Goal: Task Accomplishment & Management: Complete application form

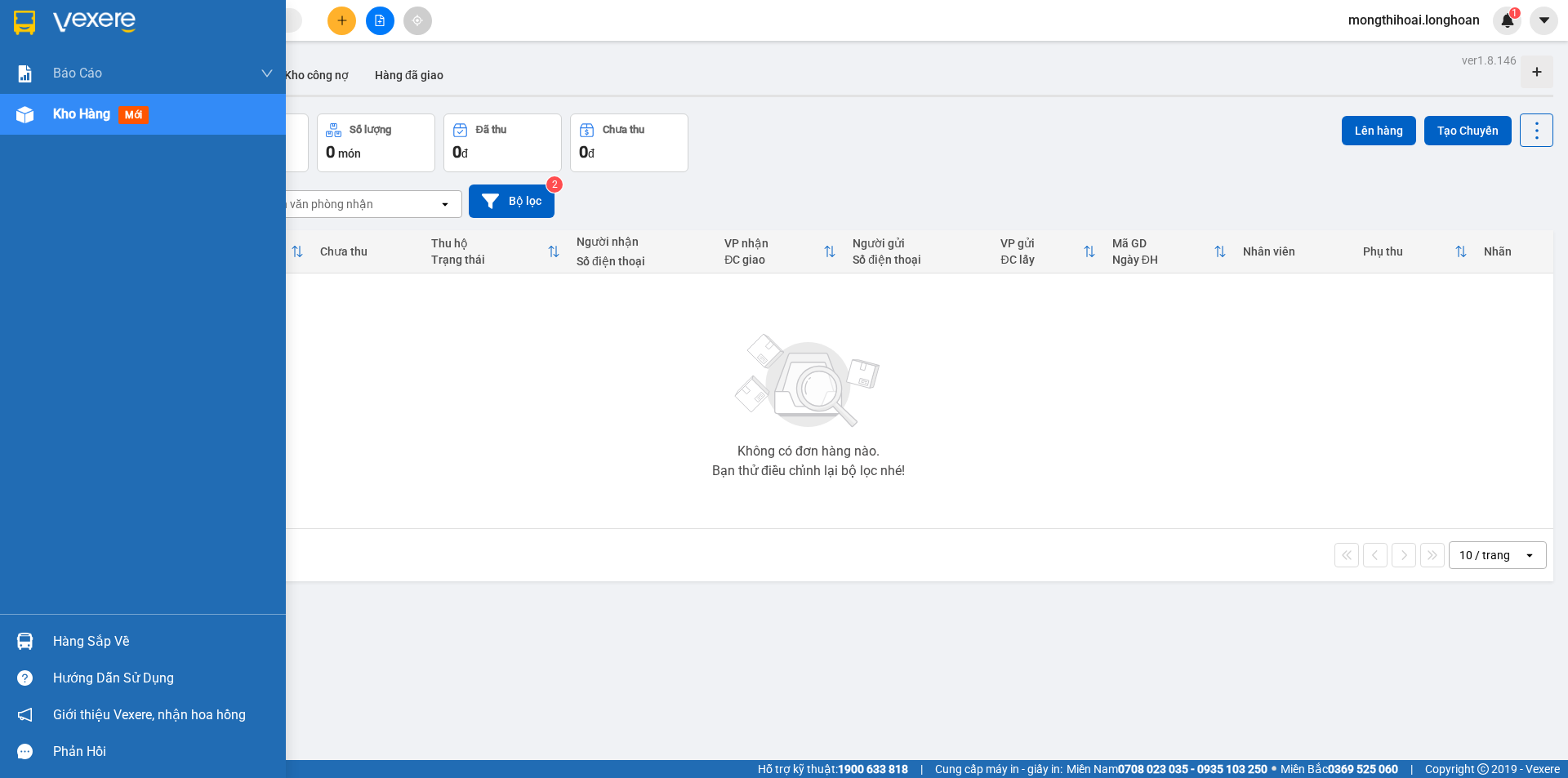
click at [0, 21] on div at bounding box center [143, 27] width 286 height 53
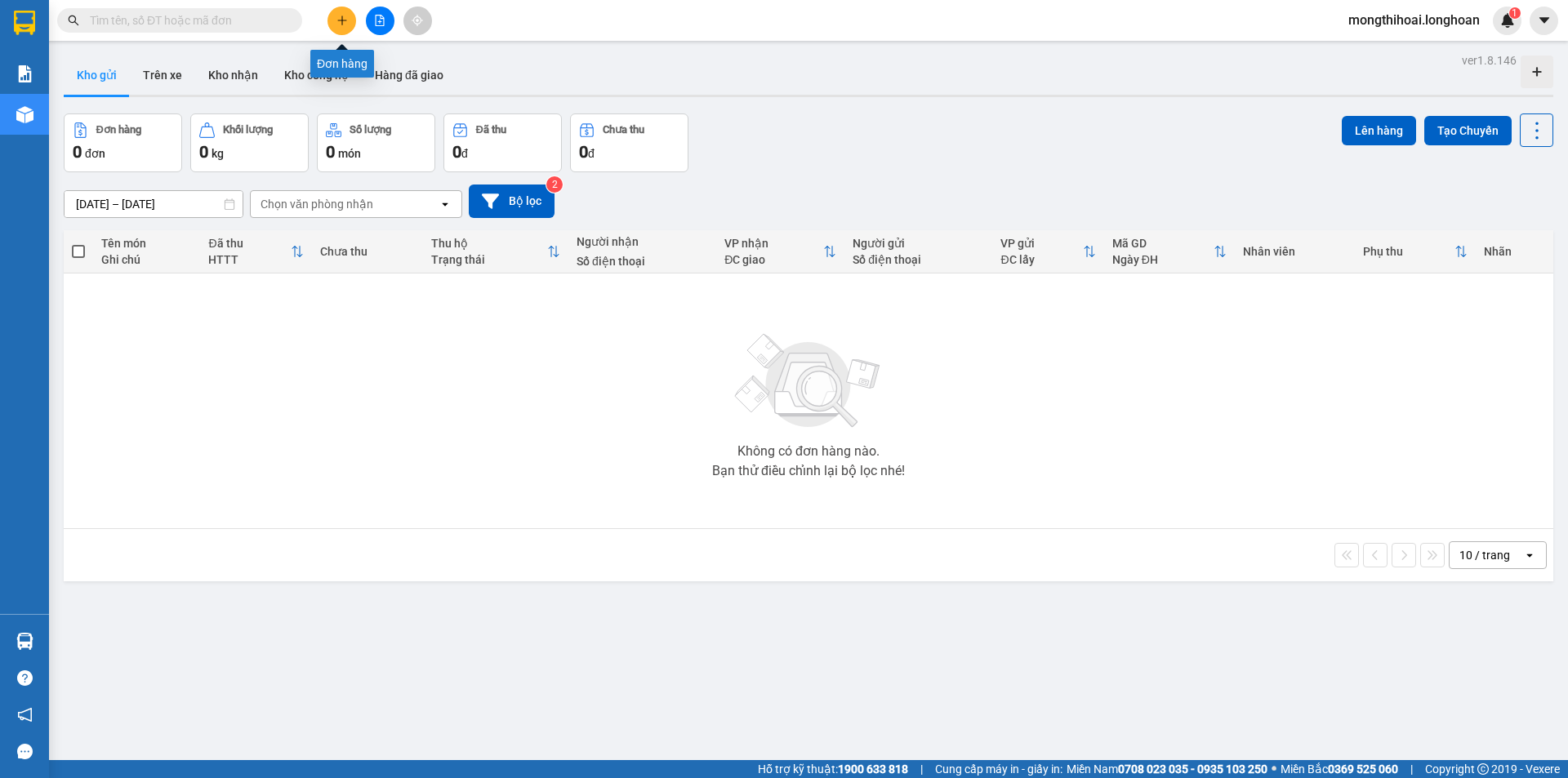
click at [345, 12] on button at bounding box center [342, 21] width 29 height 29
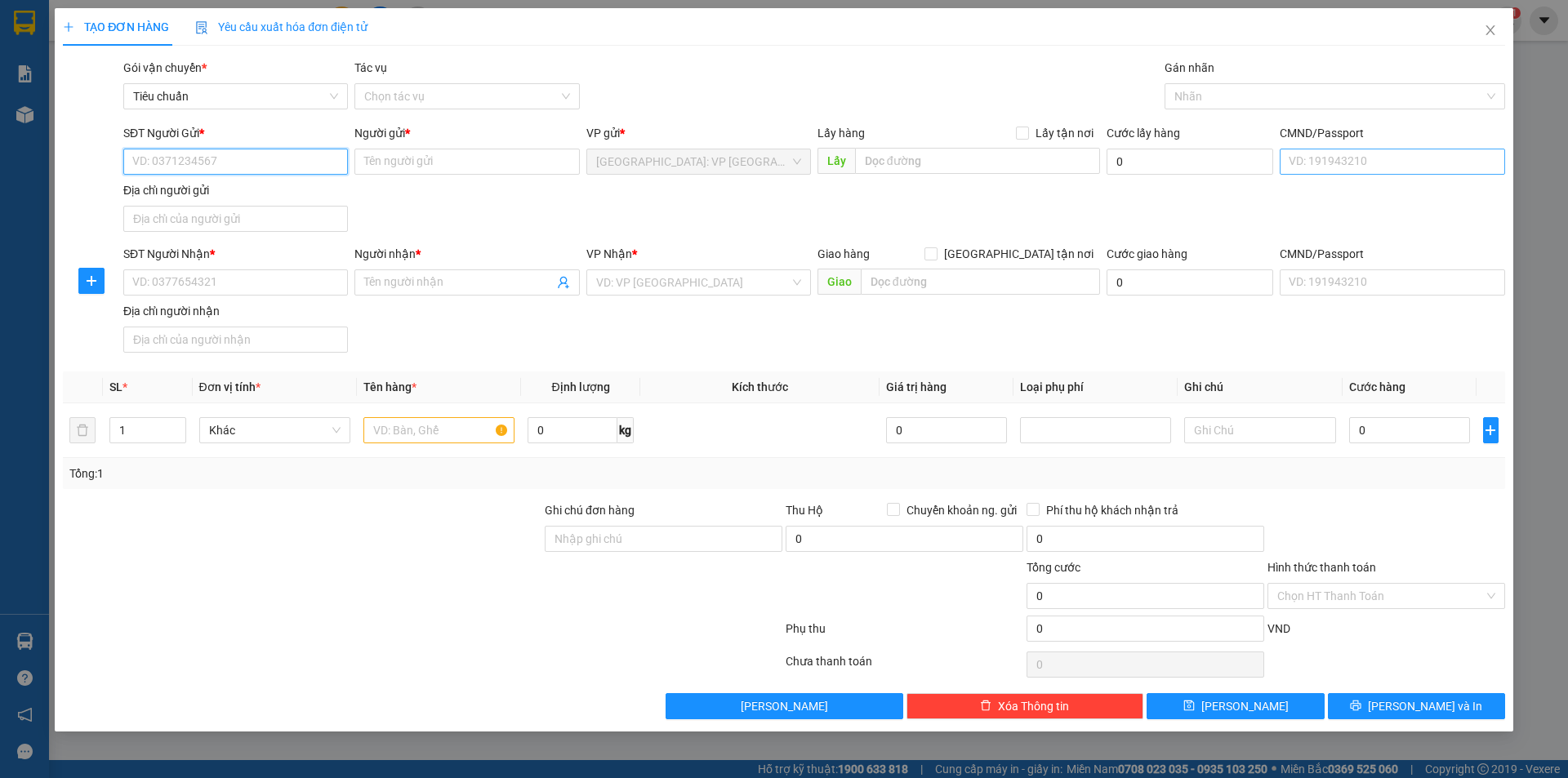
drag, startPoint x: 314, startPoint y: 164, endPoint x: 1368, endPoint y: 153, distance: 1054.1
click at [321, 166] on input "SĐT Người Gửi *" at bounding box center [235, 162] width 225 height 27
type input "033226968"
click at [553, 167] on input "Người gửi *" at bounding box center [467, 162] width 225 height 27
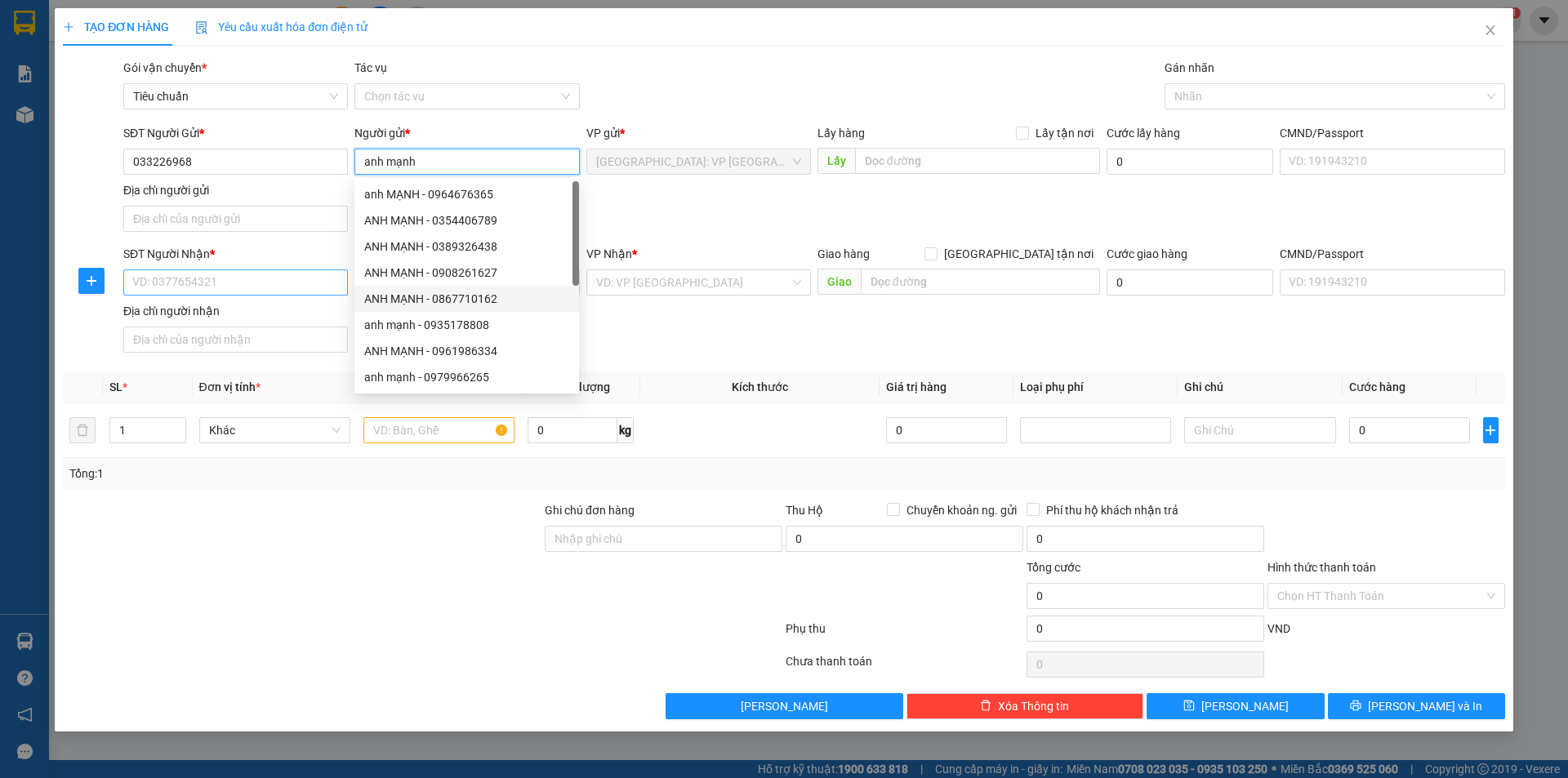
type input "anh mạnh"
click at [246, 285] on input "SĐT Người Nhận *" at bounding box center [235, 283] width 225 height 27
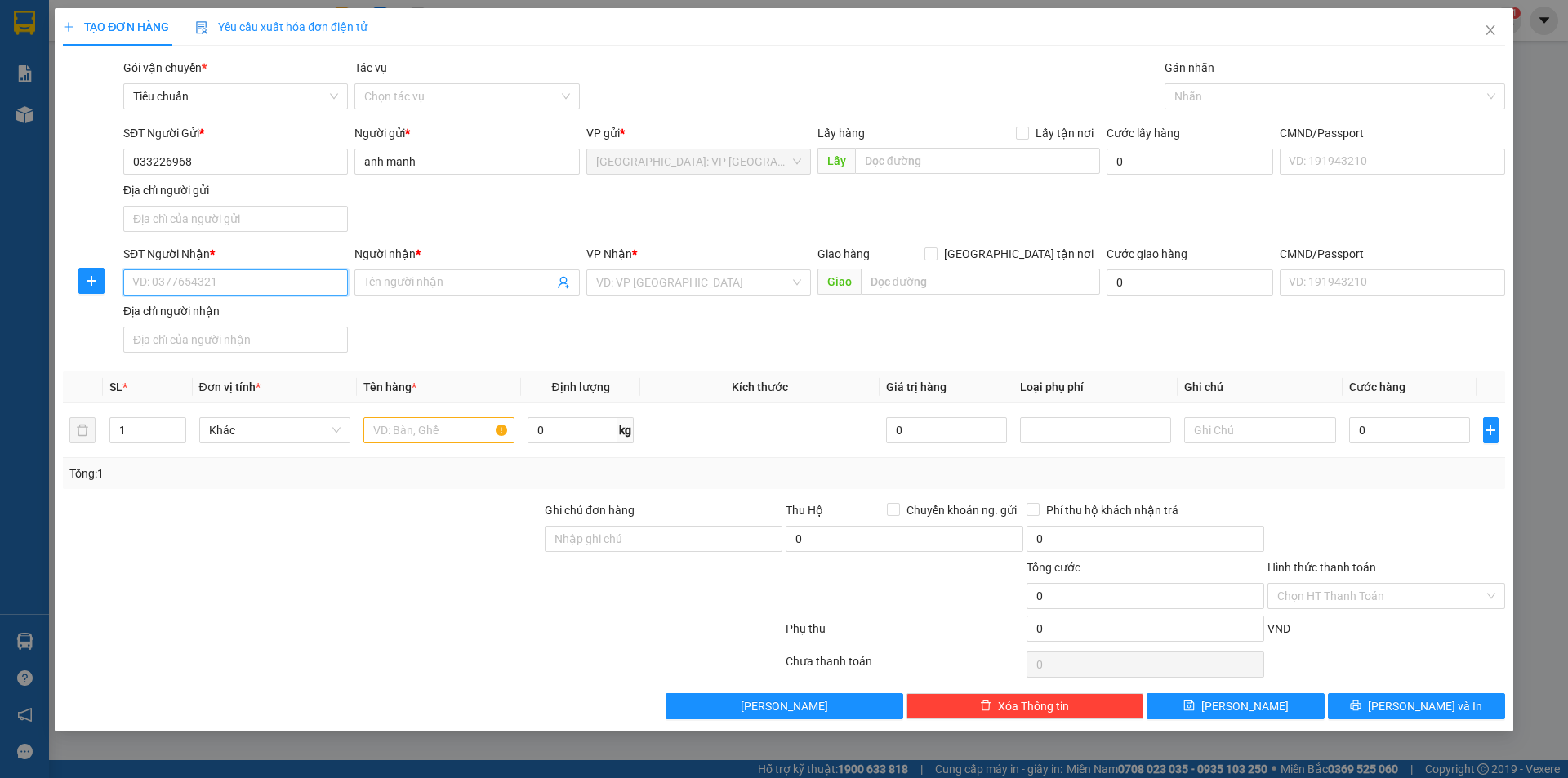
click at [334, 290] on input "SĐT Người Nhận *" at bounding box center [235, 283] width 225 height 27
type input "0946007277"
click at [496, 287] on input "Người nhận *" at bounding box center [459, 283] width 189 height 18
type input "[PERSON_NAME]"
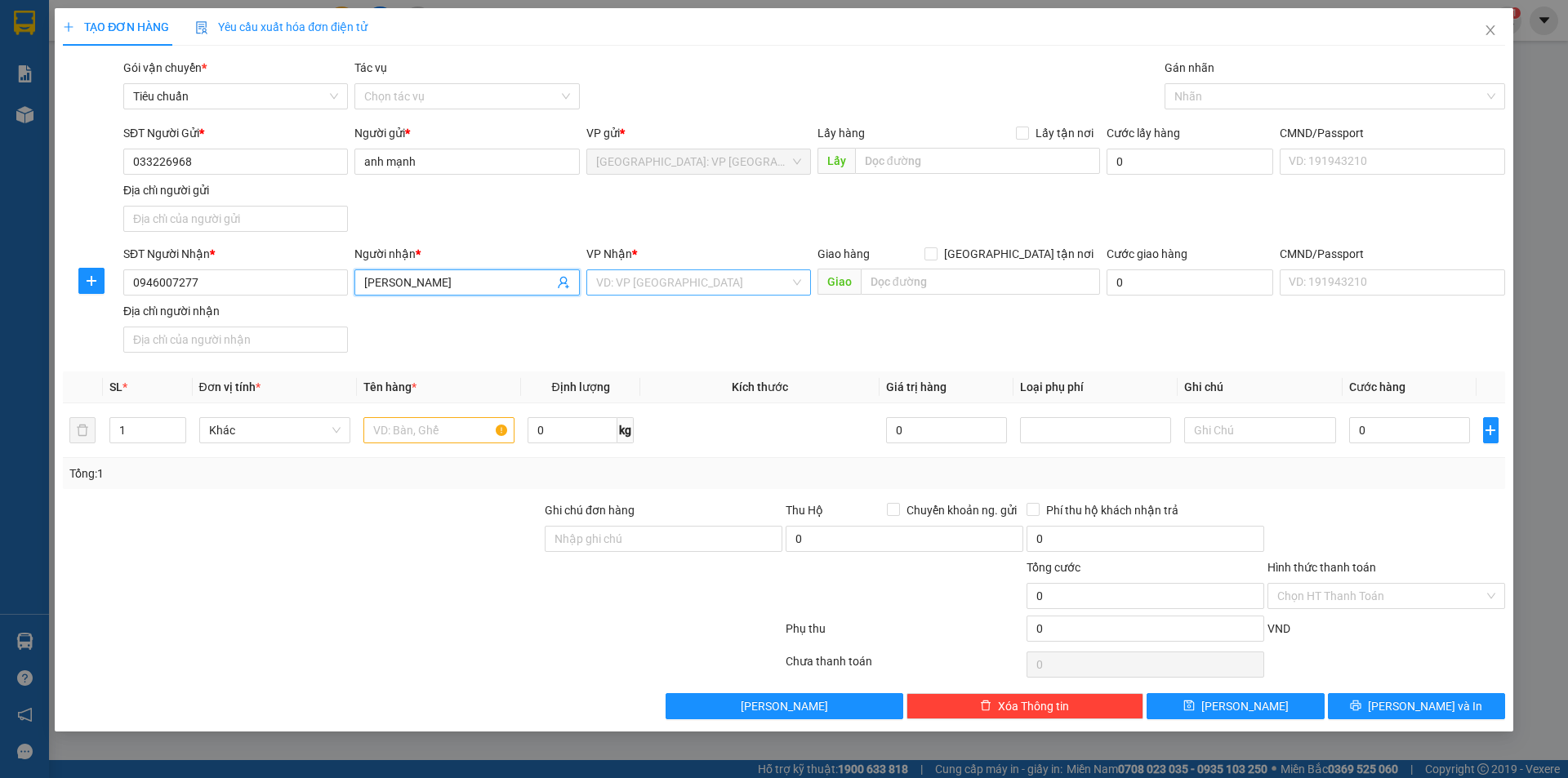
click at [724, 277] on input "search" at bounding box center [692, 282] width 194 height 25
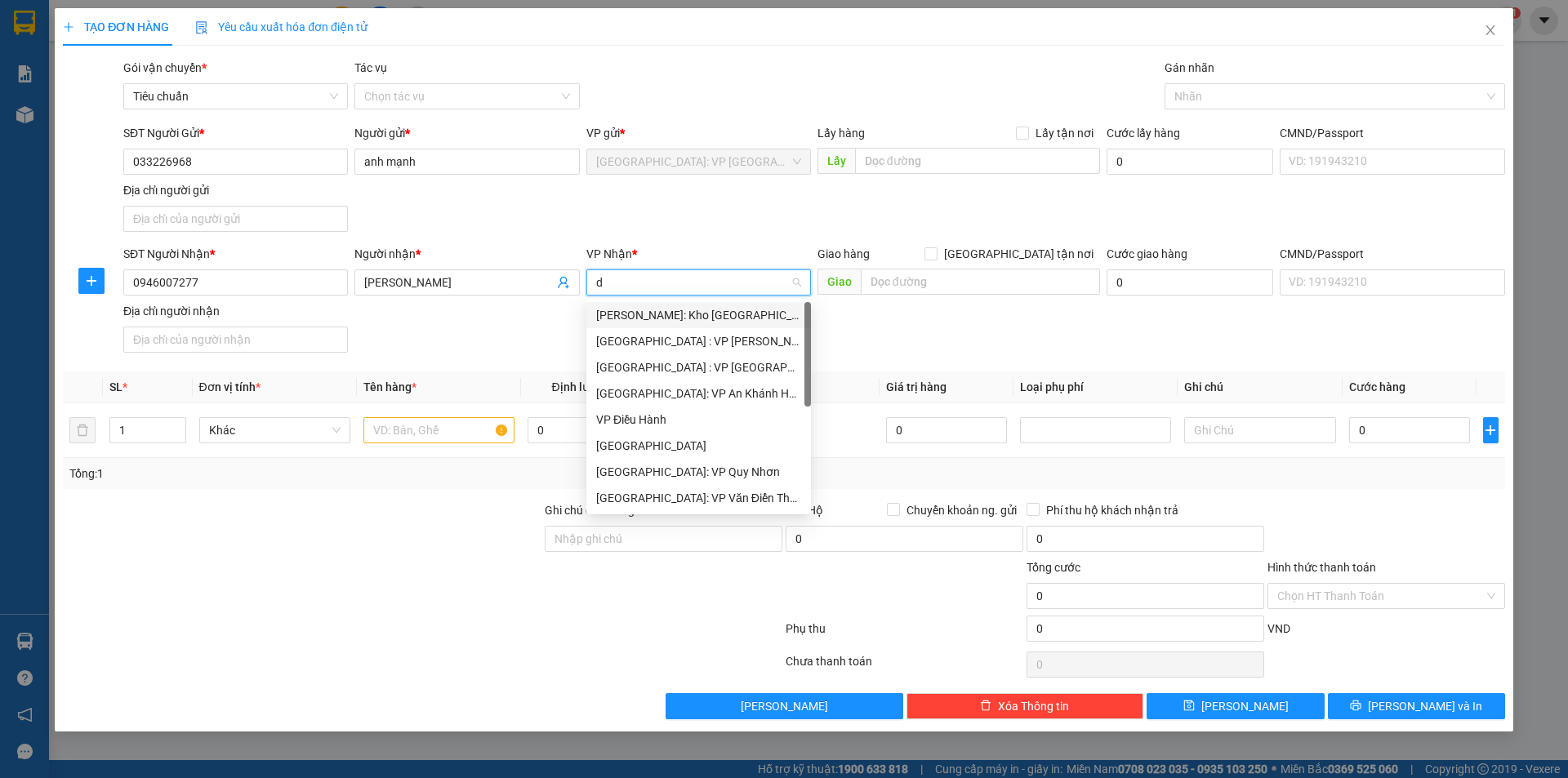
type input "dà"
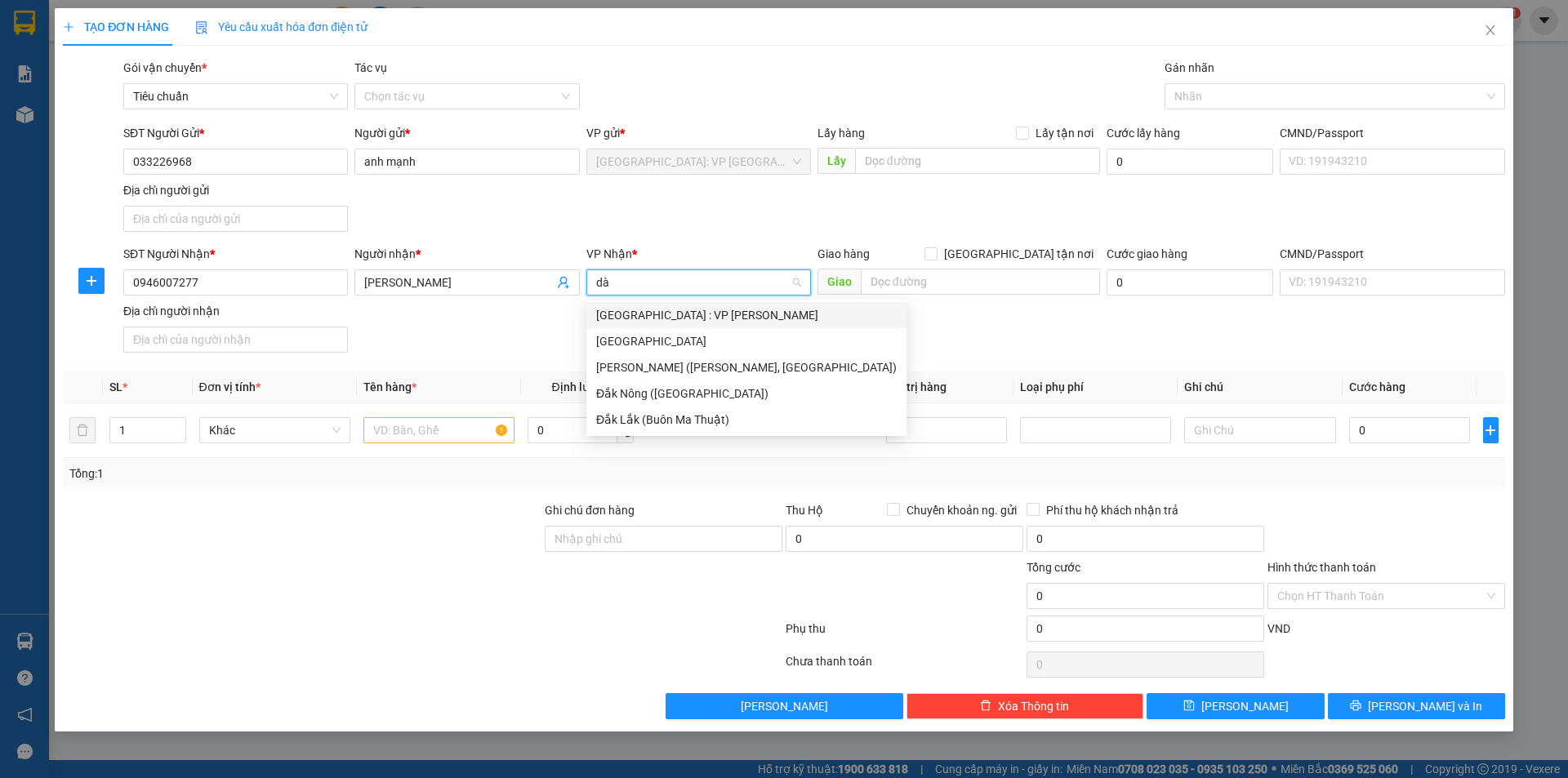
click at [677, 319] on div "[GEOGRAPHIC_DATA] : VP [PERSON_NAME]" at bounding box center [746, 315] width 300 height 18
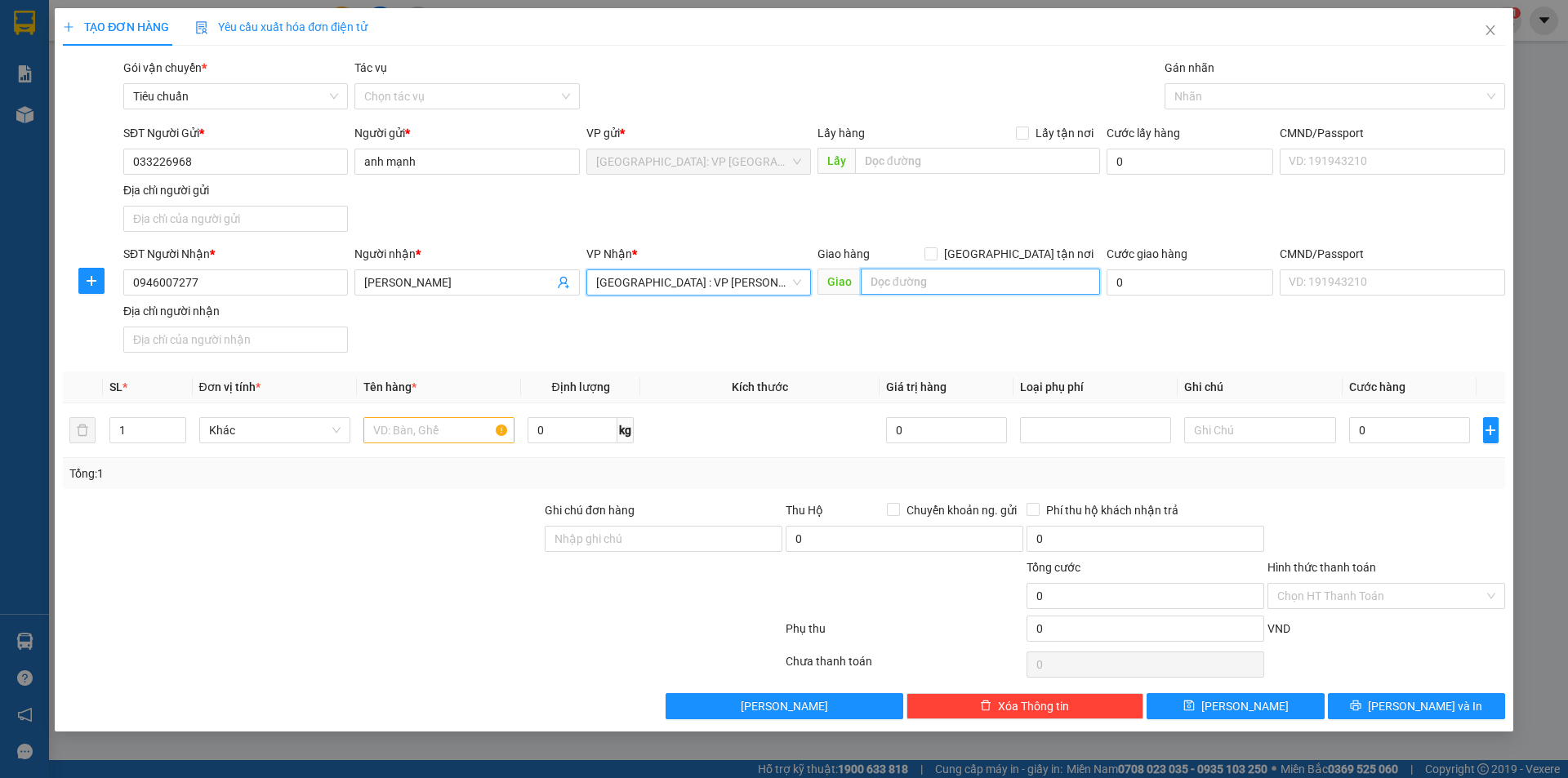
click at [909, 285] on input "text" at bounding box center [980, 282] width 239 height 27
type input "b"
click at [920, 278] on input "text" at bounding box center [980, 282] width 239 height 27
click at [999, 285] on input "bình an xã [GEOGRAPHIC_DATA]" at bounding box center [980, 282] width 239 height 27
type input "bình an xã [GEOGRAPHIC_DATA] tỉnh [GEOGRAPHIC_DATA]"
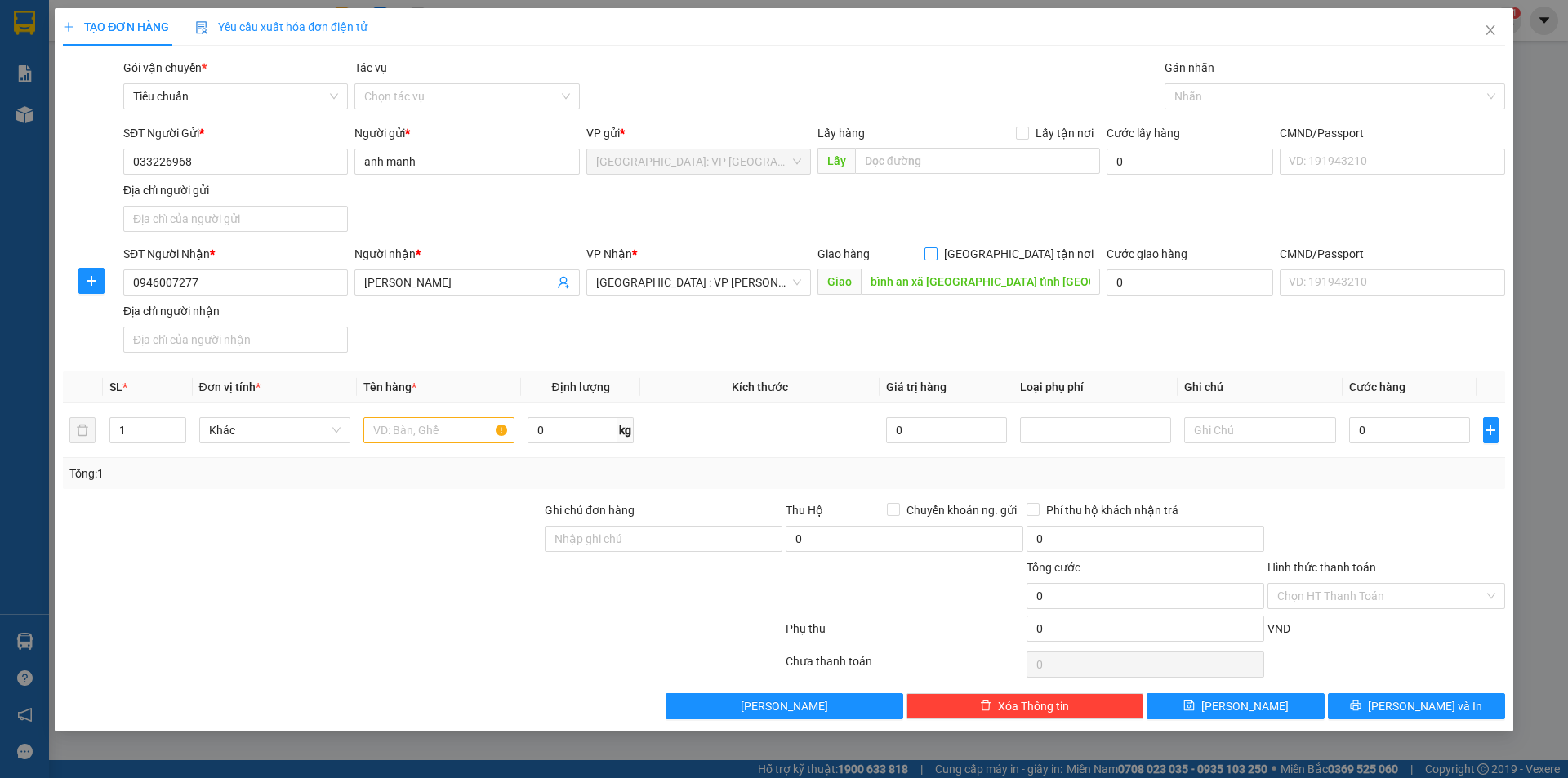
drag, startPoint x: 1020, startPoint y: 254, endPoint x: 1131, endPoint y: 192, distance: 127.1
click at [936, 253] on input "[GEOGRAPHIC_DATA] tận nơi" at bounding box center [931, 253] width 12 height 12
checkbox input "true"
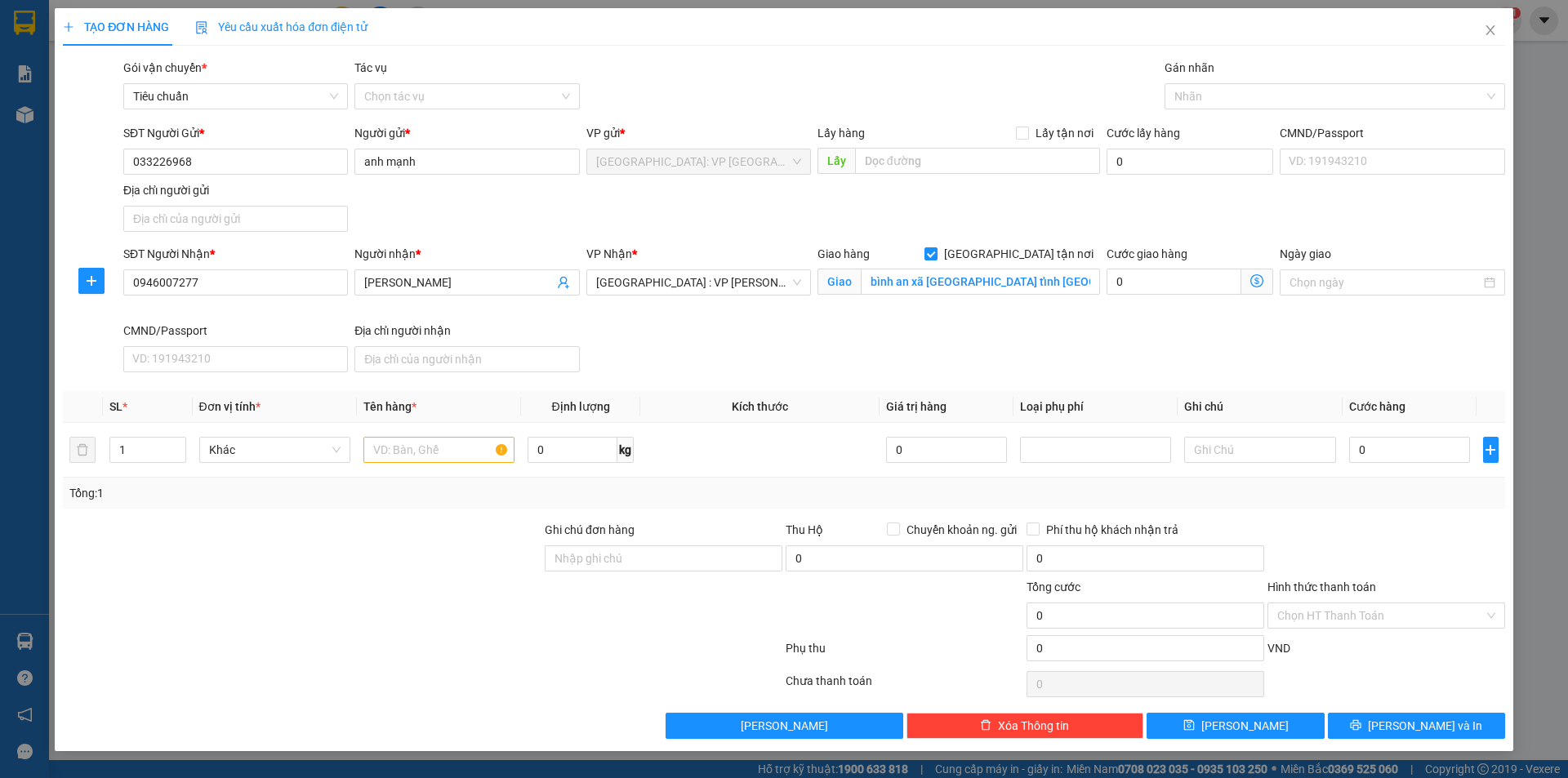
click at [1227, 83] on div "Gán nhãn" at bounding box center [1335, 71] width 341 height 25
click at [1232, 98] on div at bounding box center [1327, 97] width 316 height 20
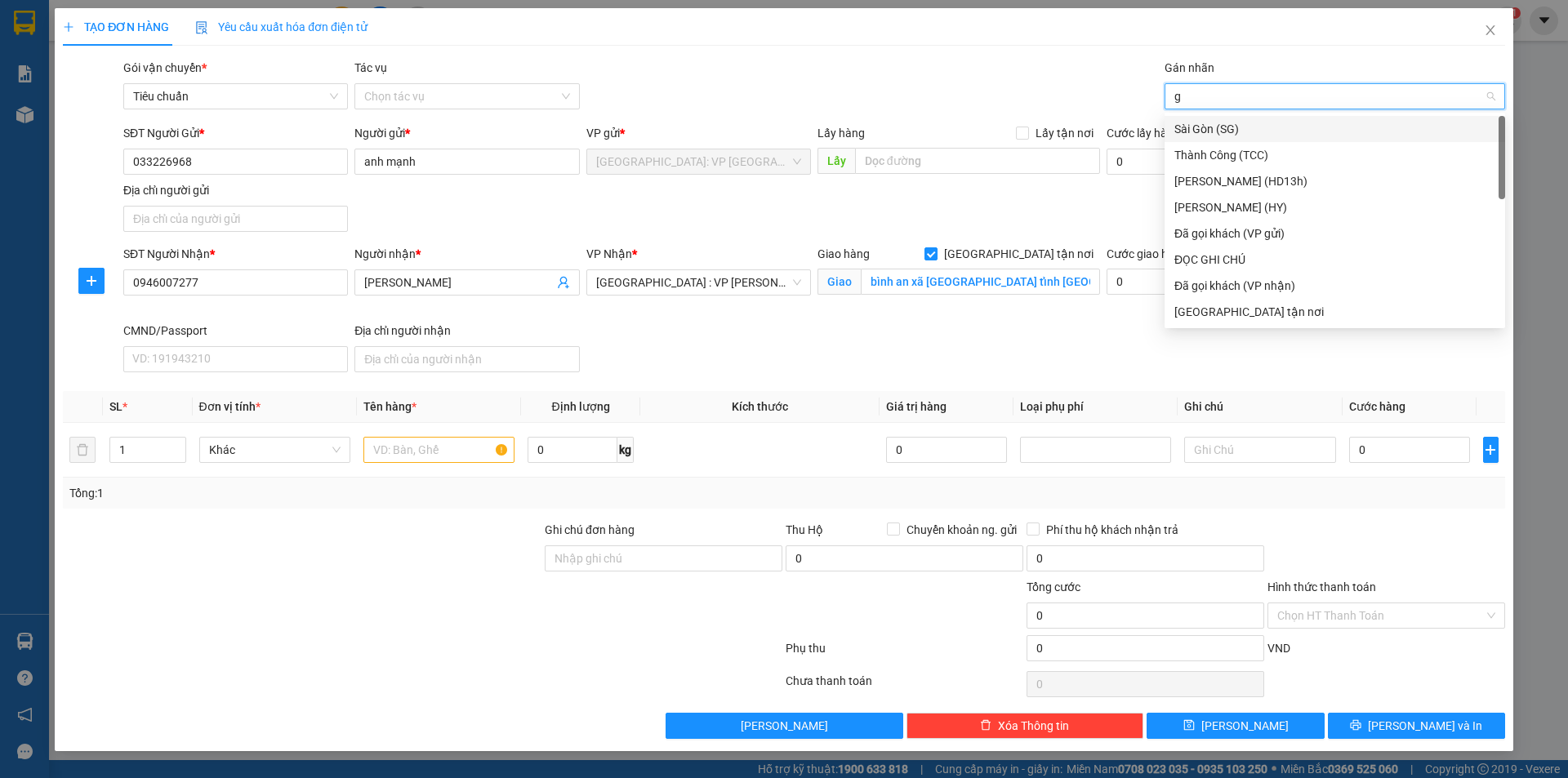
type input "gi"
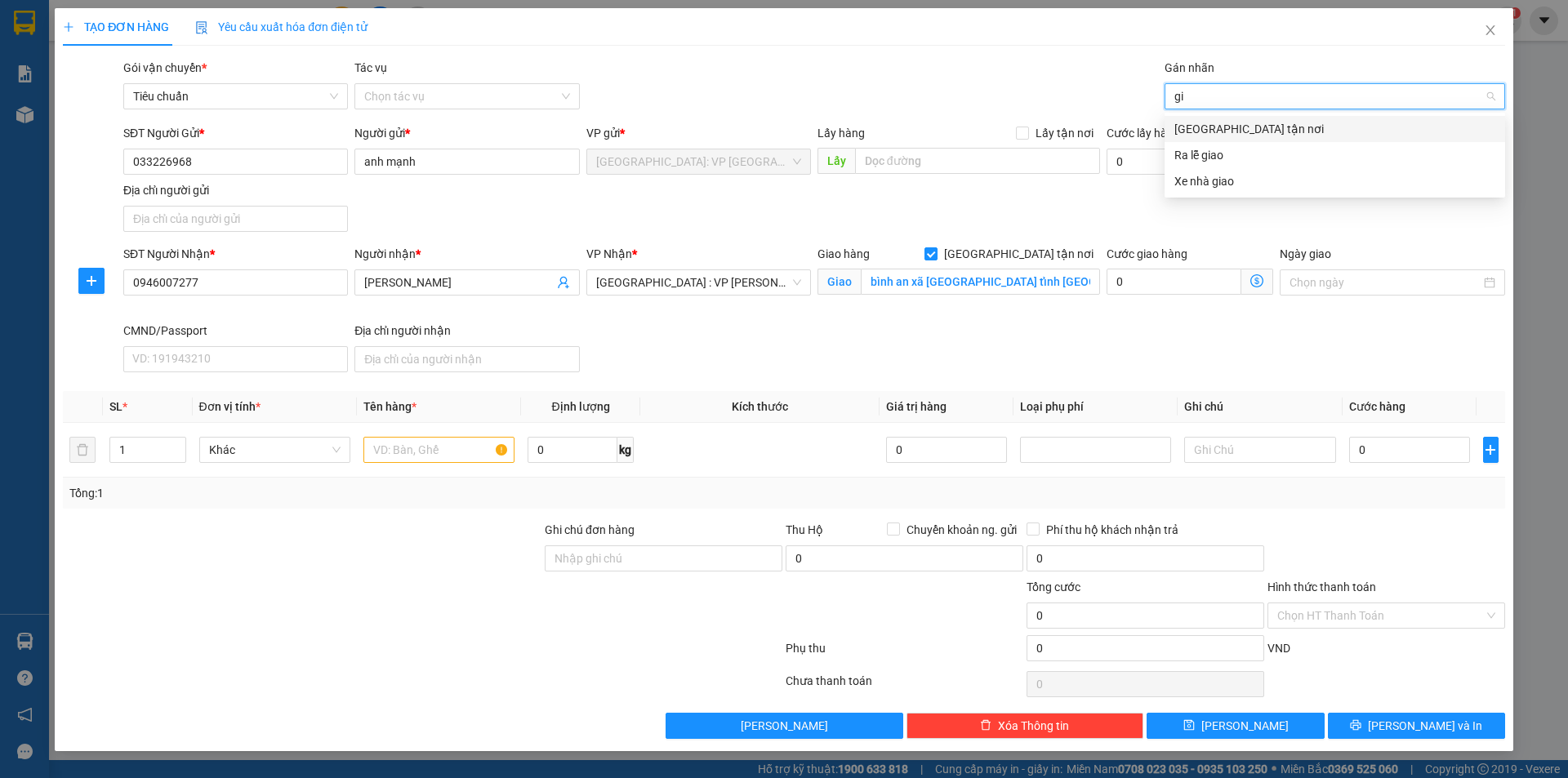
click at [1234, 127] on div "[GEOGRAPHIC_DATA] tận nơi" at bounding box center [1335, 129] width 321 height 18
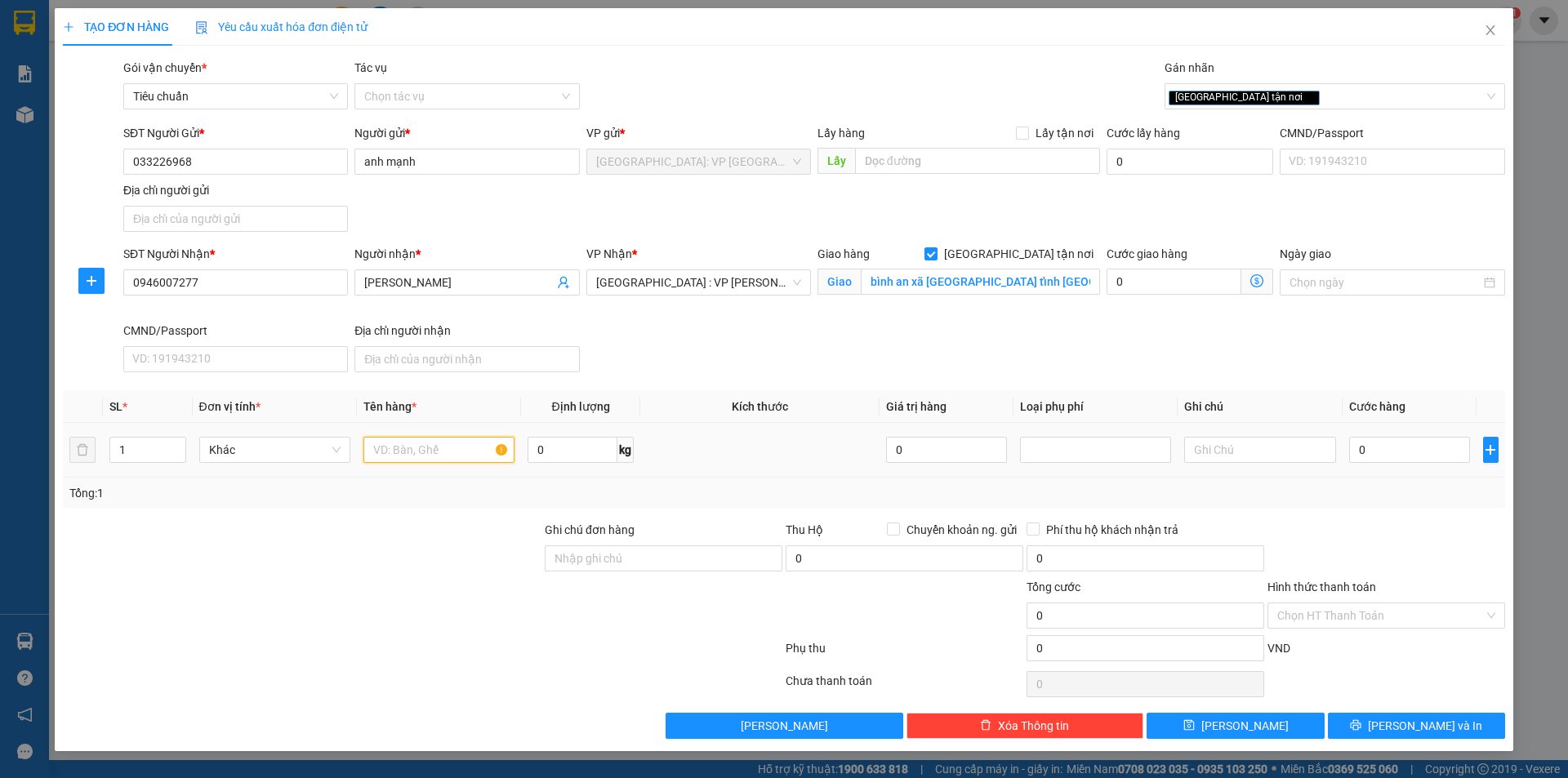
click at [390, 446] on input "text" at bounding box center [438, 450] width 151 height 27
type input "1 thùng xốp"
click at [670, 566] on input "Ghi chú đơn hàng" at bounding box center [663, 558] width 237 height 27
type input "hàng dễ vỡ xin nhẹ tay"
click at [885, 525] on div "Thu Hộ Chuyển khoản ng. gửi" at bounding box center [904, 530] width 237 height 18
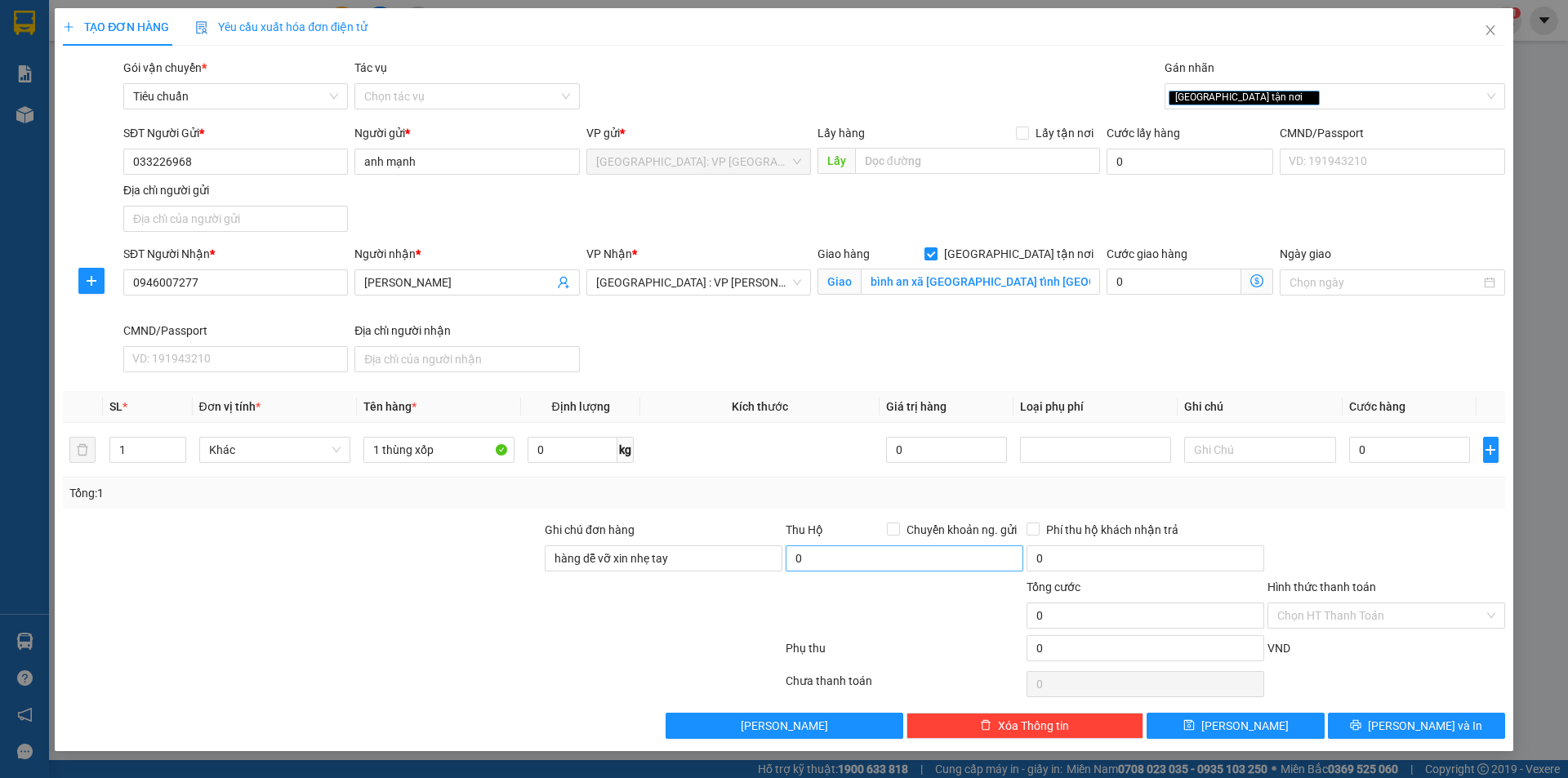
drag, startPoint x: 899, startPoint y: 528, endPoint x: 887, endPoint y: 547, distance: 22.5
click at [900, 528] on label "Chuyển khoản ng. gửi" at bounding box center [954, 530] width 136 height 18
drag, startPoint x: 896, startPoint y: 528, endPoint x: 873, endPoint y: 547, distance: 29.8
click at [894, 528] on input "Chuyển khoản ng. gửi" at bounding box center [892, 529] width 12 height 12
checkbox input "true"
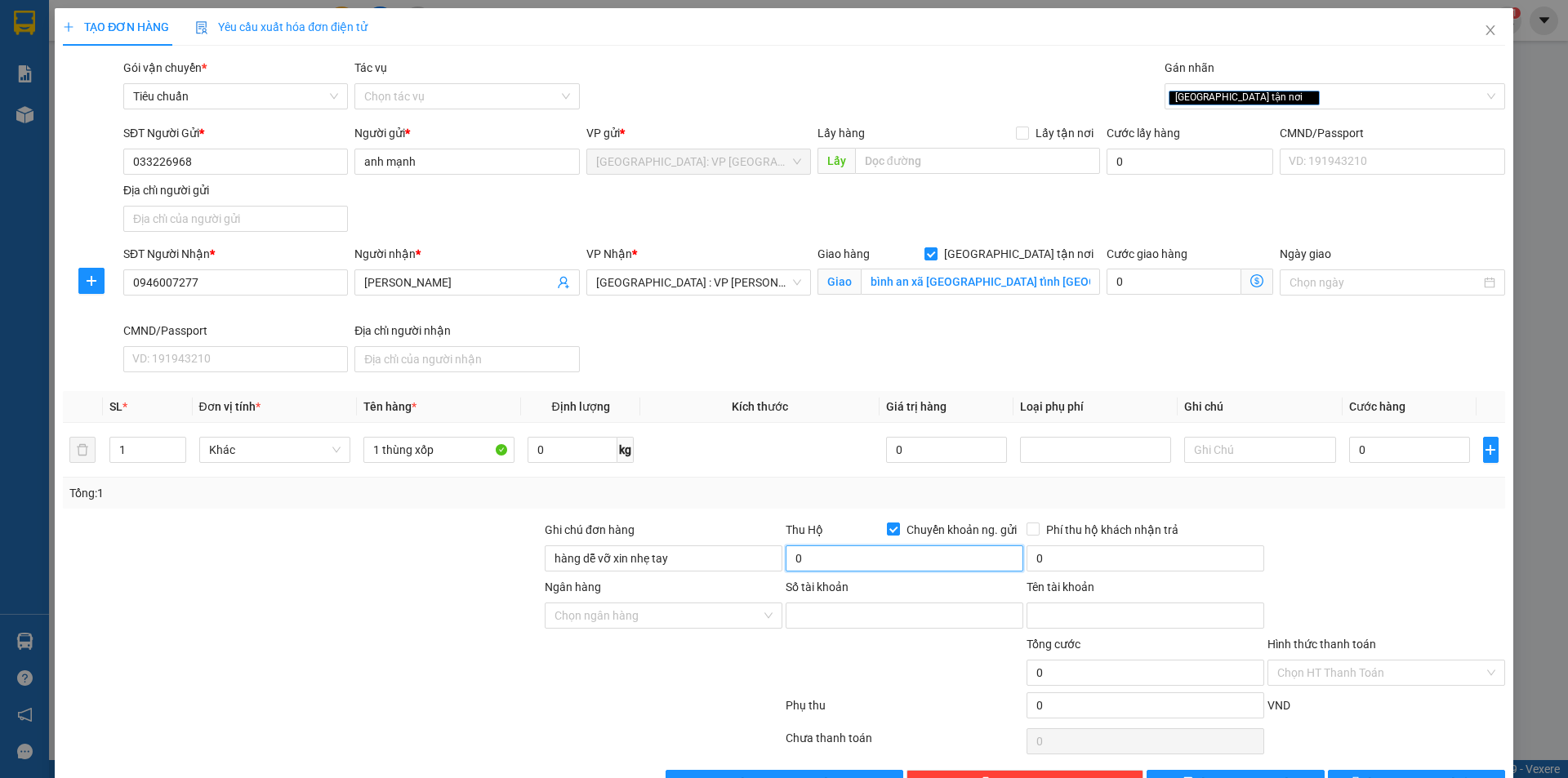
click at [859, 557] on input "0" at bounding box center [904, 558] width 237 height 27
type input "5.500.000"
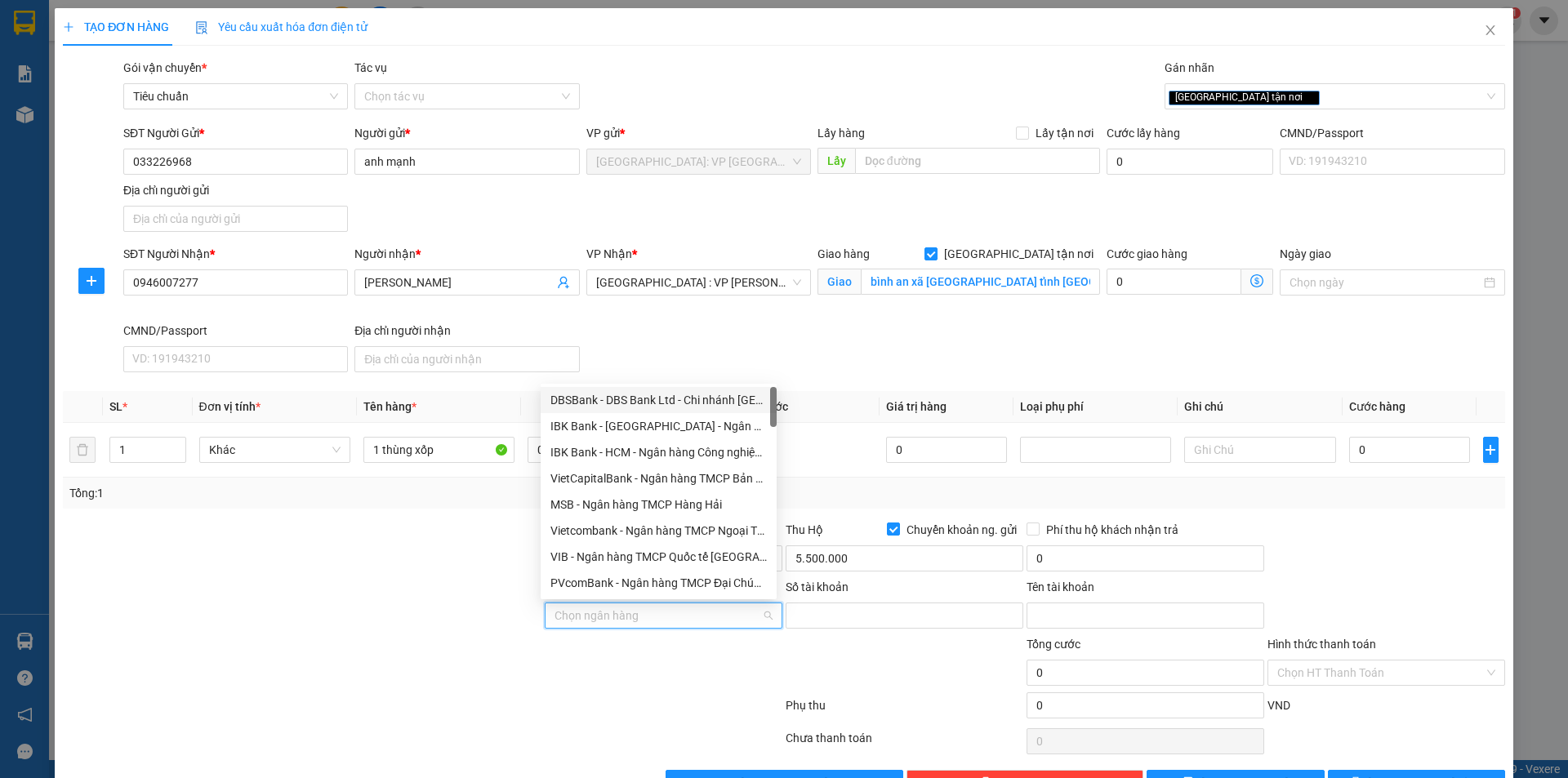
drag, startPoint x: 722, startPoint y: 625, endPoint x: 729, endPoint y: 619, distance: 9.2
click at [724, 622] on input "Ngân hàng" at bounding box center [658, 616] width 207 height 25
click at [730, 619] on input "Ngân hàng" at bounding box center [658, 616] width 207 height 25
click at [758, 614] on div "Chọn ngân hàng" at bounding box center [663, 616] width 237 height 27
type input "tec"
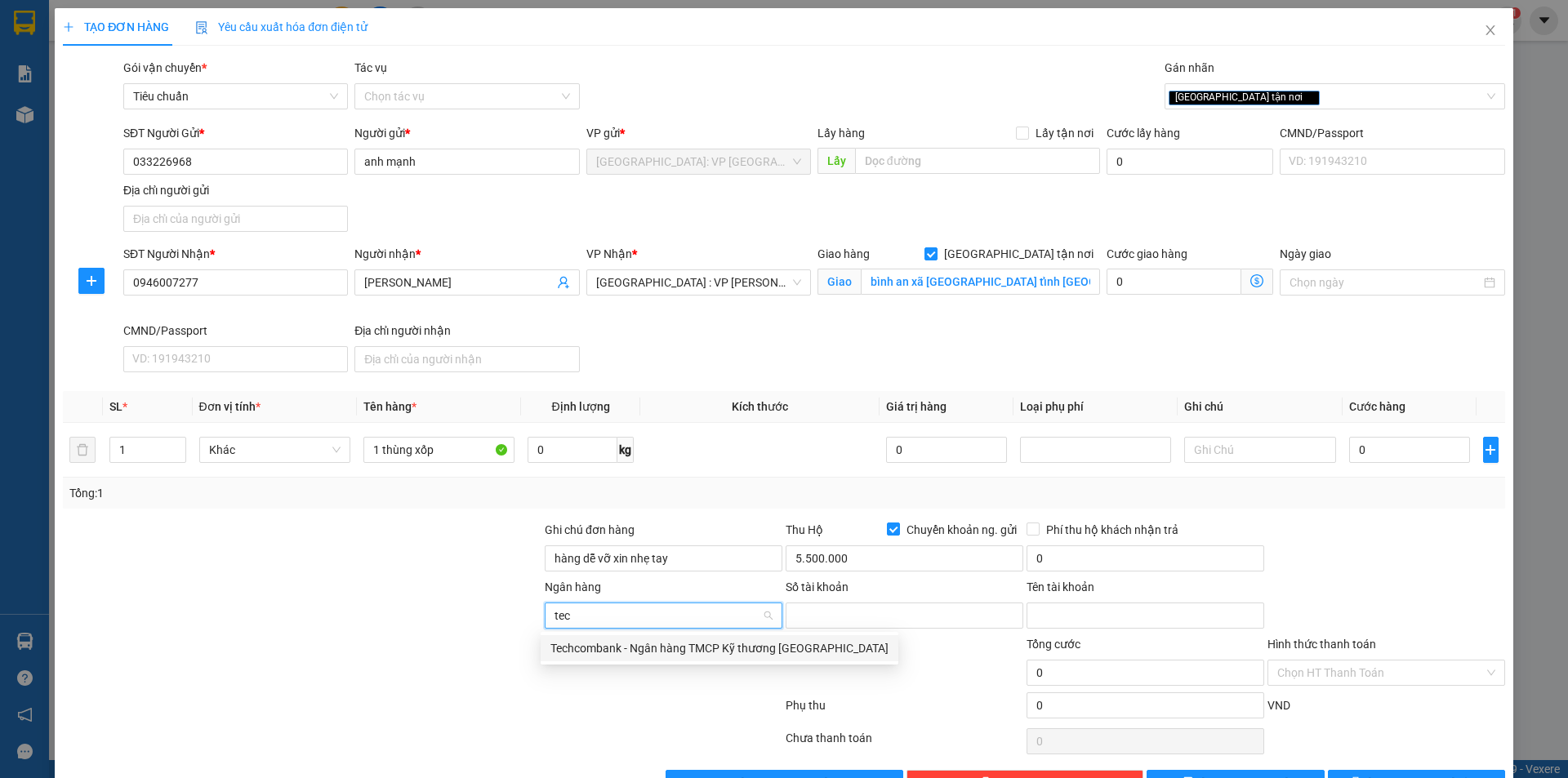
click at [765, 648] on div "Techcombank - Ngân hàng TMCP Kỹ thương [GEOGRAPHIC_DATA]" at bounding box center [719, 648] width 338 height 18
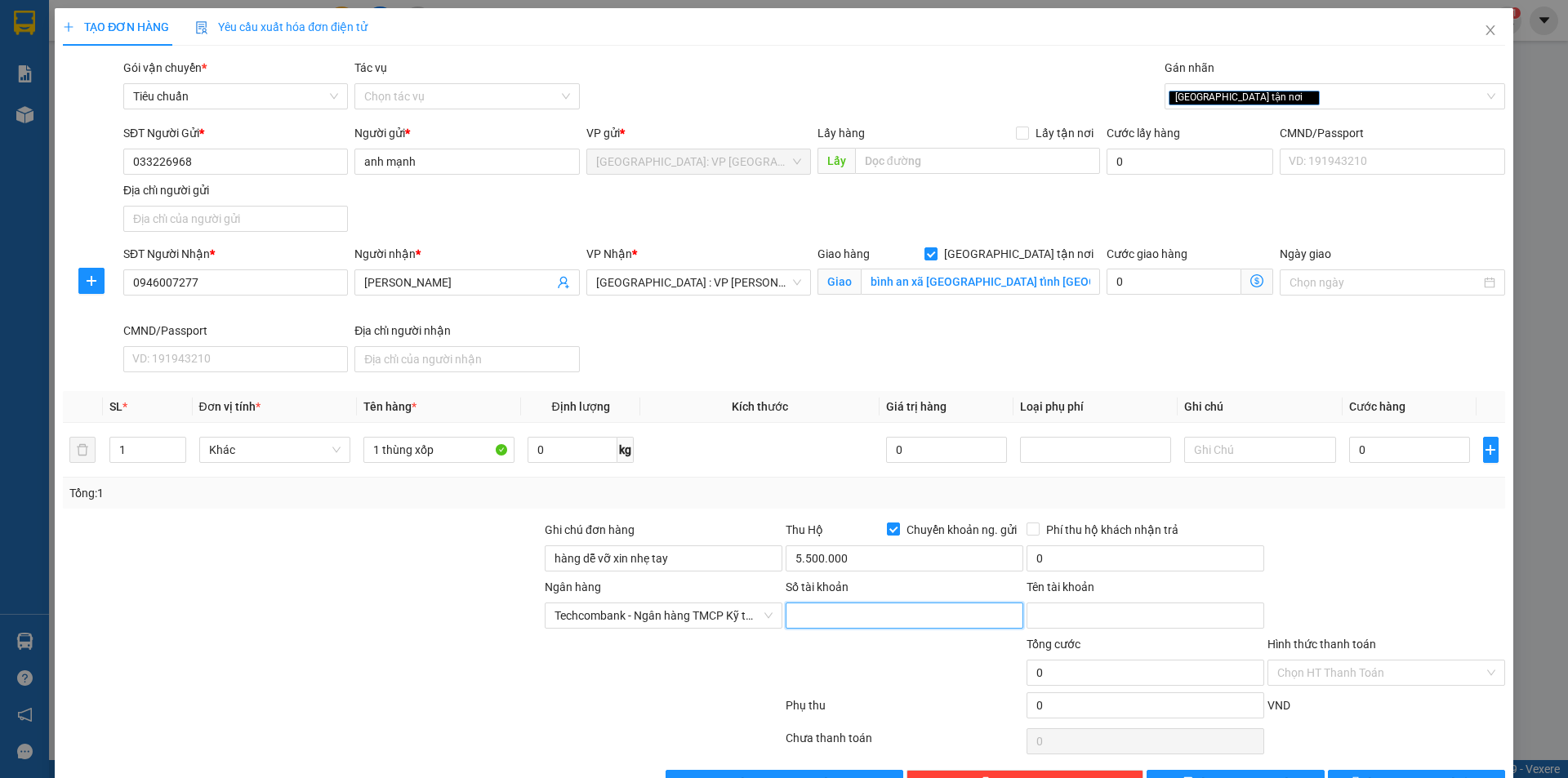
click at [863, 621] on input "Số tài khoản" at bounding box center [904, 616] width 237 height 27
type input "19037081863018"
click at [1095, 607] on input "Tên tài khoản" at bounding box center [1144, 616] width 237 height 27
type input "tăng [PERSON_NAME]"
click at [1147, 552] on input "0" at bounding box center [1144, 558] width 237 height 27
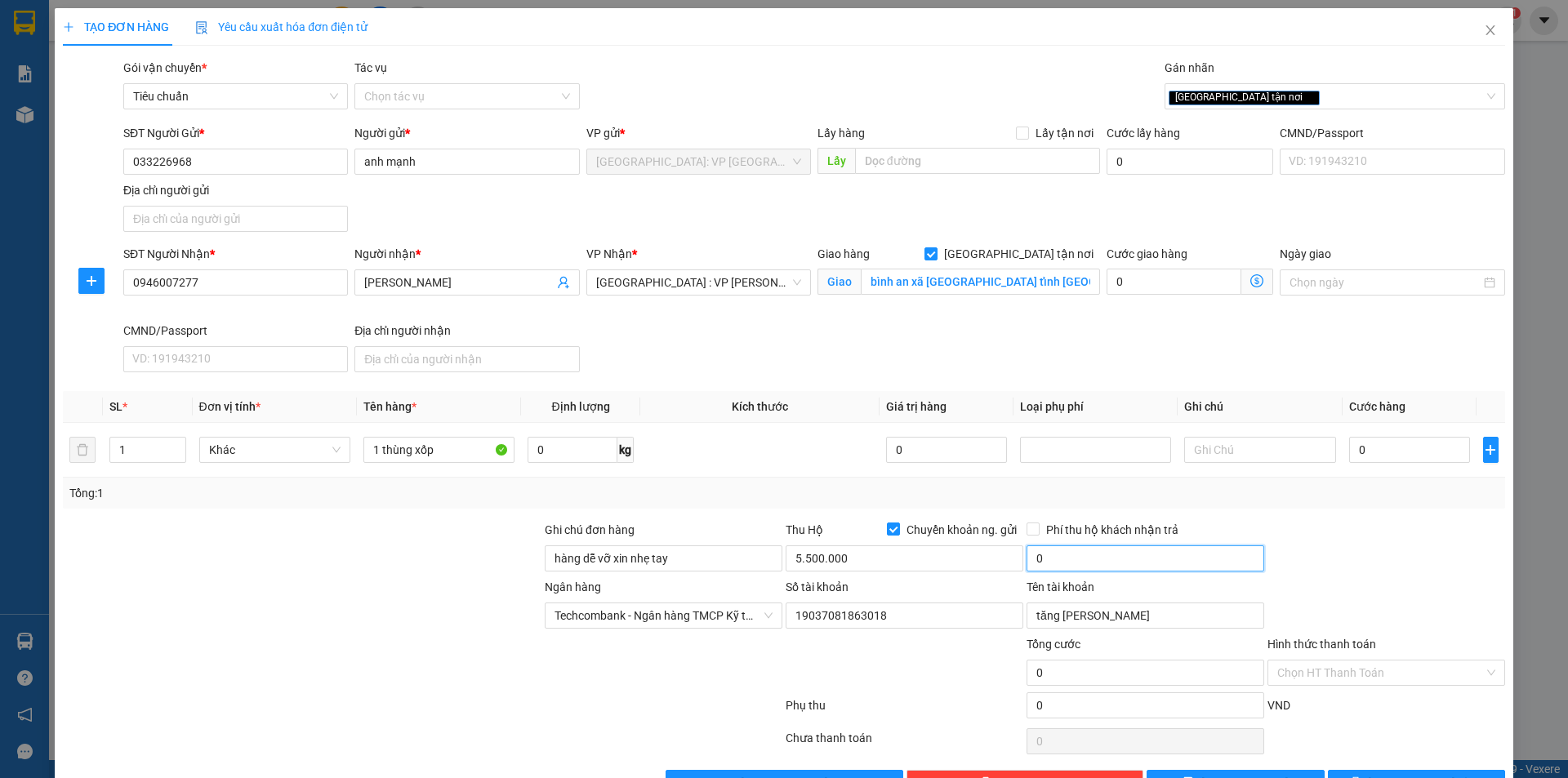
click at [1065, 552] on input "0" at bounding box center [1144, 558] width 237 height 27
type input "25.000"
drag, startPoint x: 1018, startPoint y: 526, endPoint x: 1035, endPoint y: 523, distance: 17.3
click at [1026, 527] on input "Phí thu hộ khách nhận trả" at bounding box center [1032, 529] width 12 height 12
checkbox input "true"
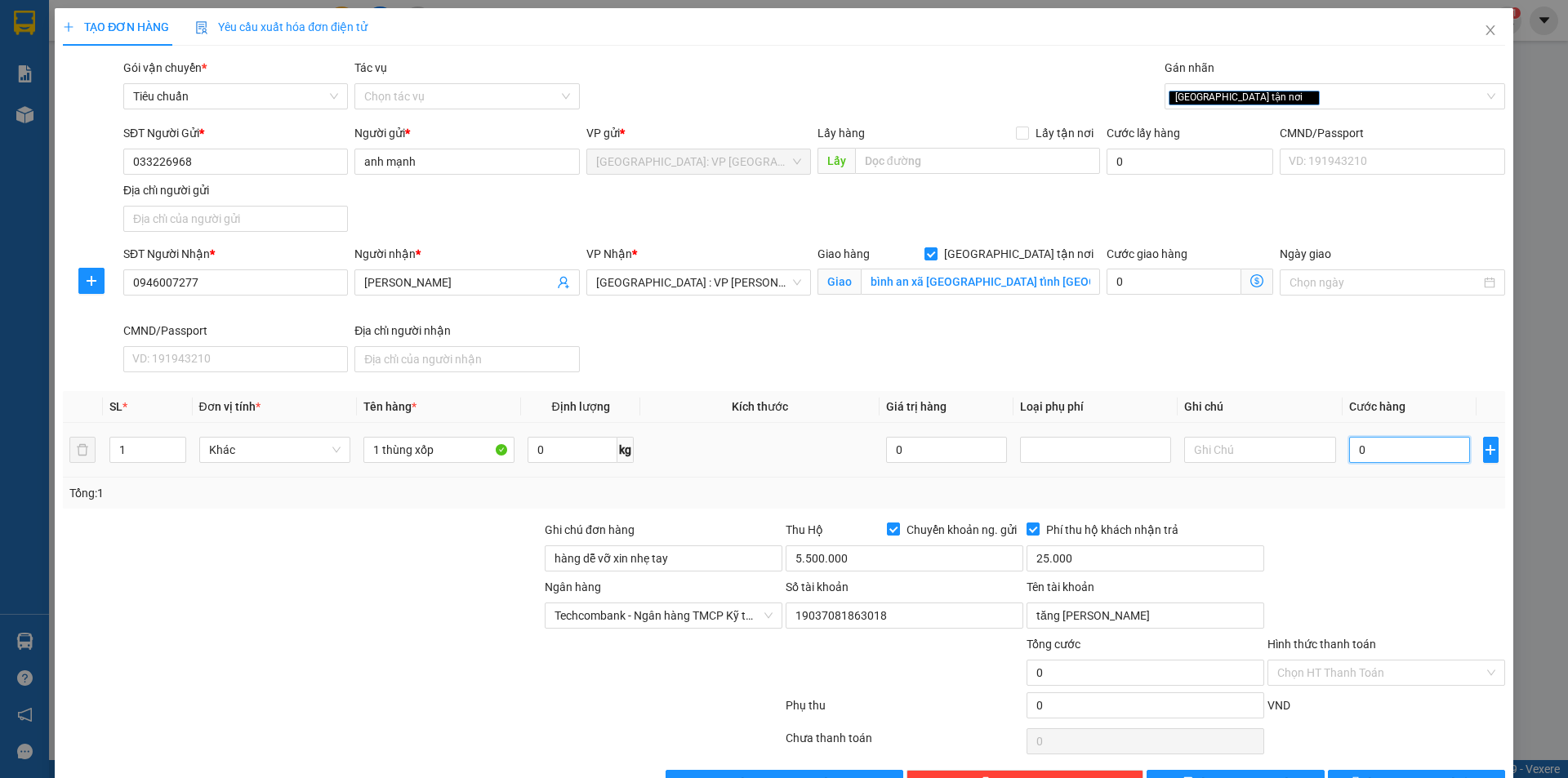
click at [1401, 458] on input "0" at bounding box center [1410, 450] width 122 height 27
type input "1"
type input "16"
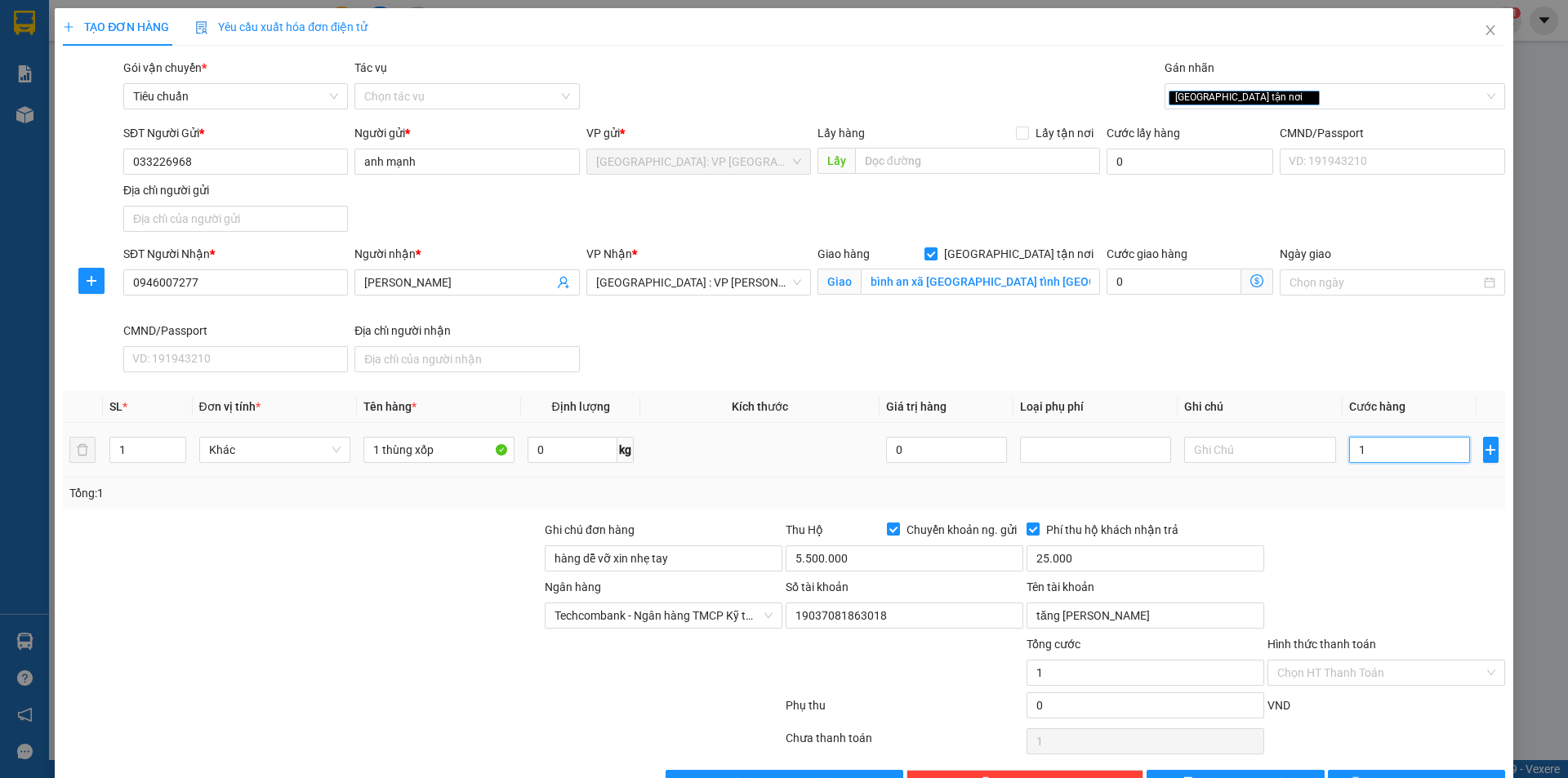
type input "16"
type input "160"
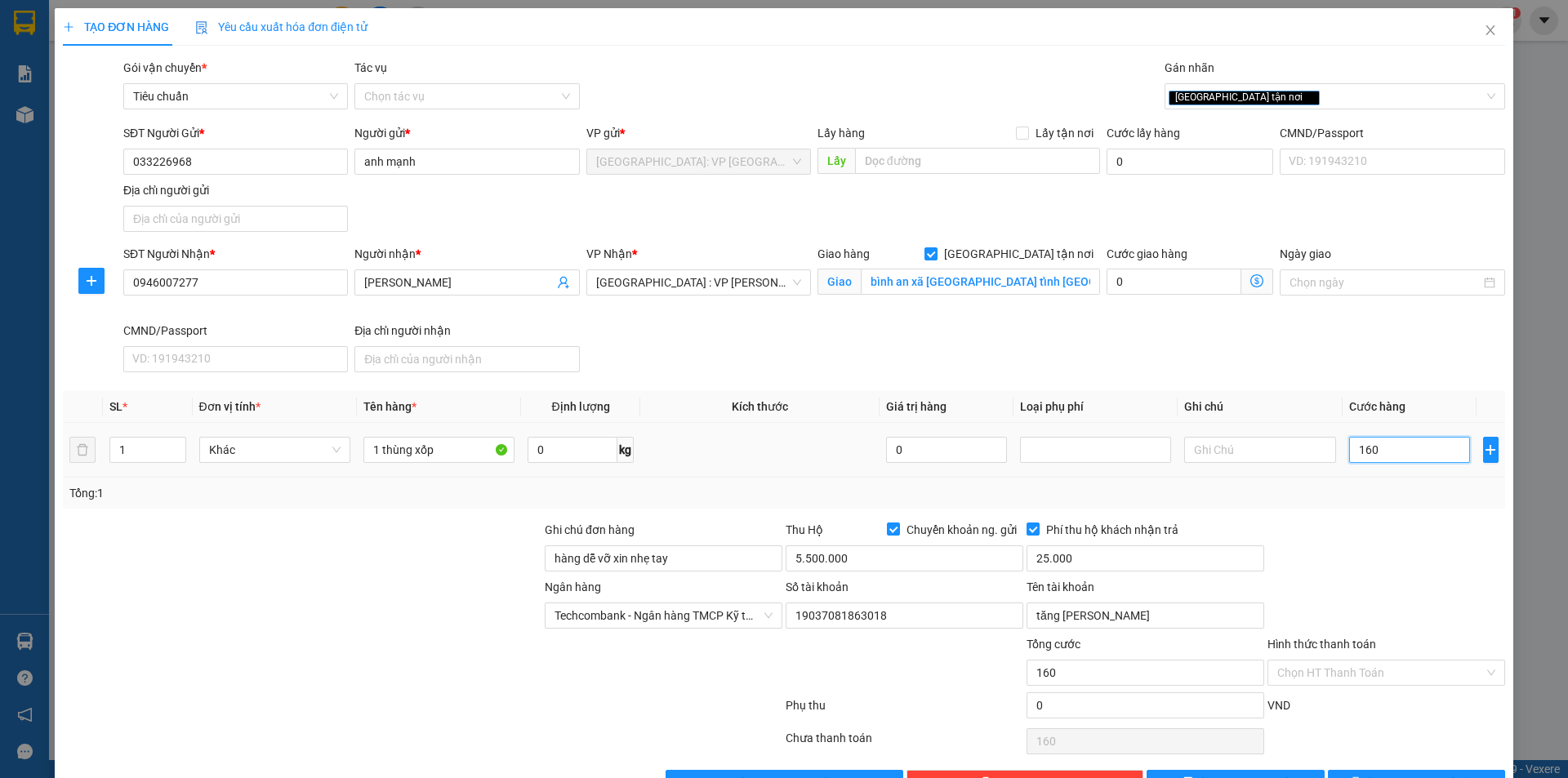
type input "1.600"
type input "16.000"
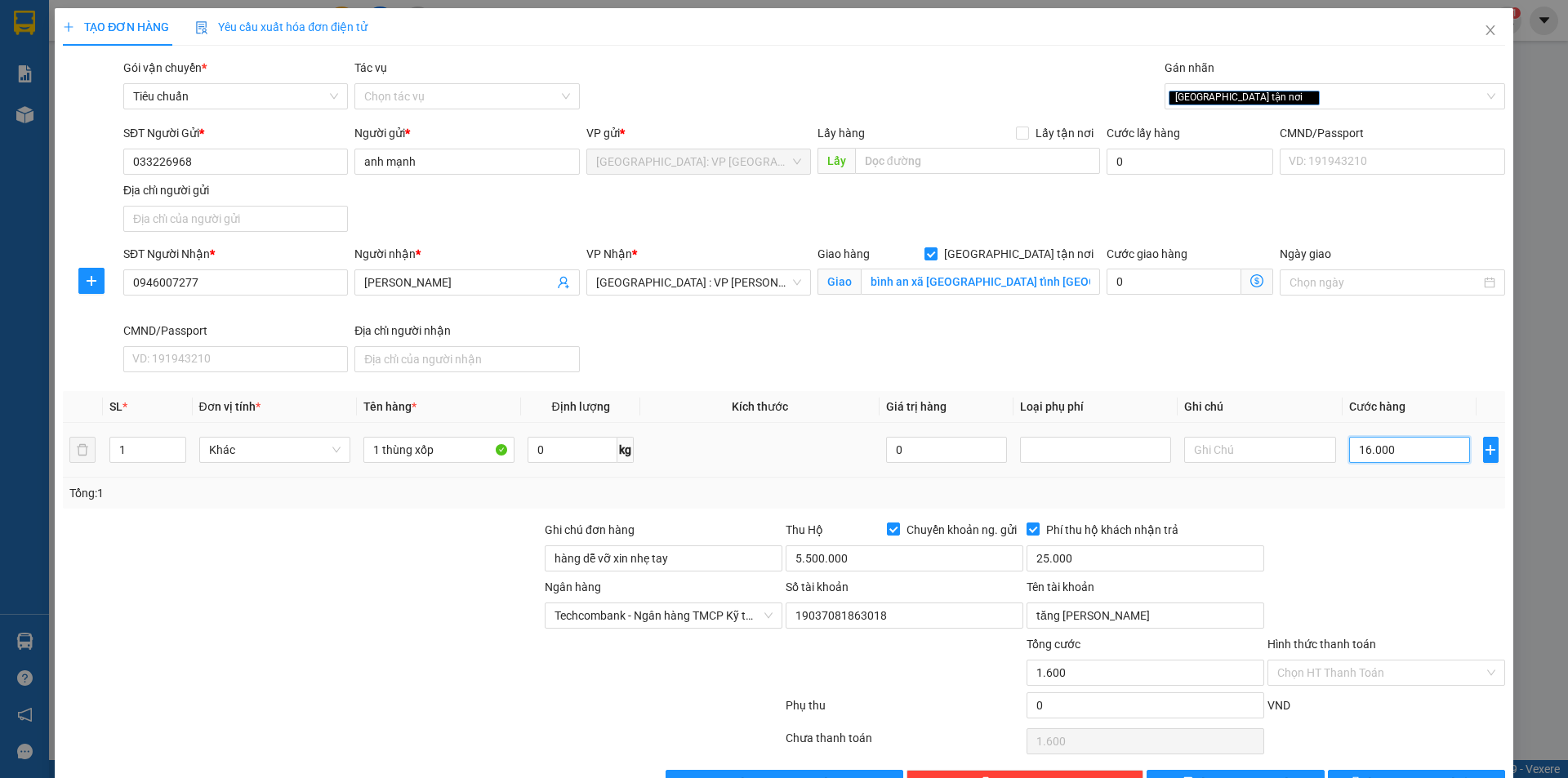
type input "16.000"
type input "160.000"
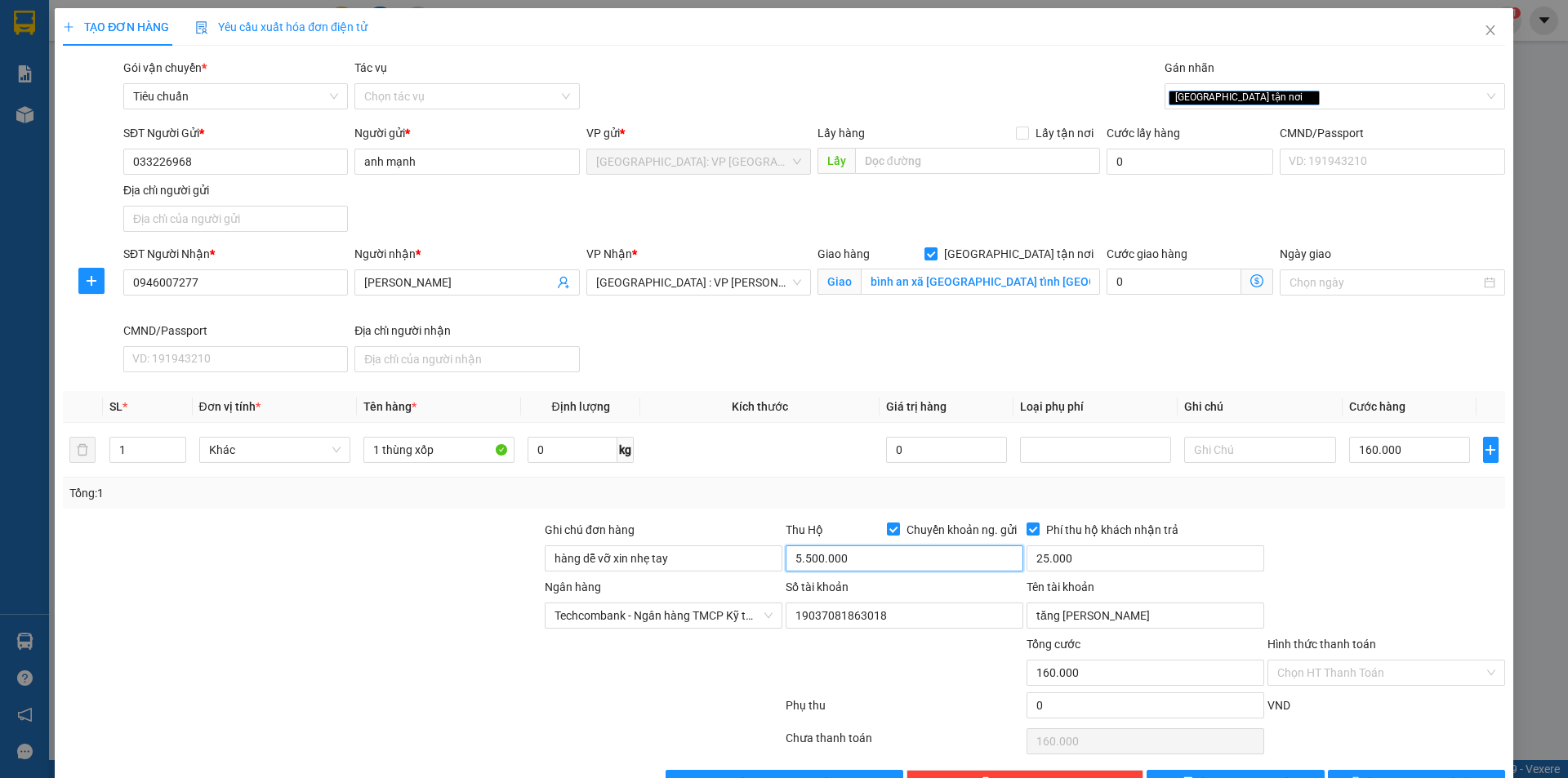
click at [868, 561] on input "5.500.000" at bounding box center [904, 558] width 237 height 27
type input "0"
click at [1026, 533] on input "Phí thu hộ khách nhận trả" at bounding box center [1032, 529] width 12 height 12
checkbox input "false"
click at [916, 568] on input "0" at bounding box center [904, 558] width 237 height 27
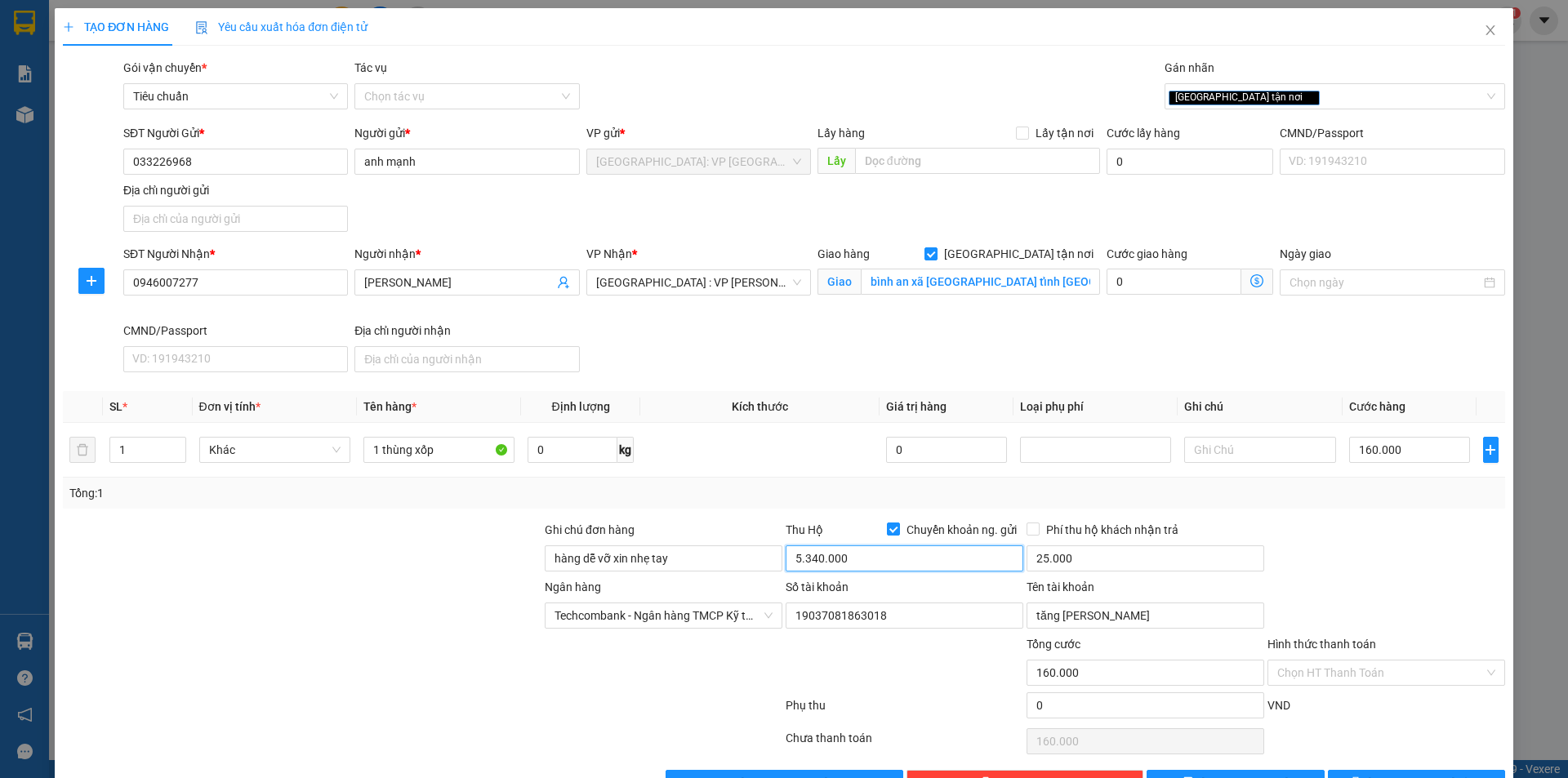
scroll to position [50, 0]
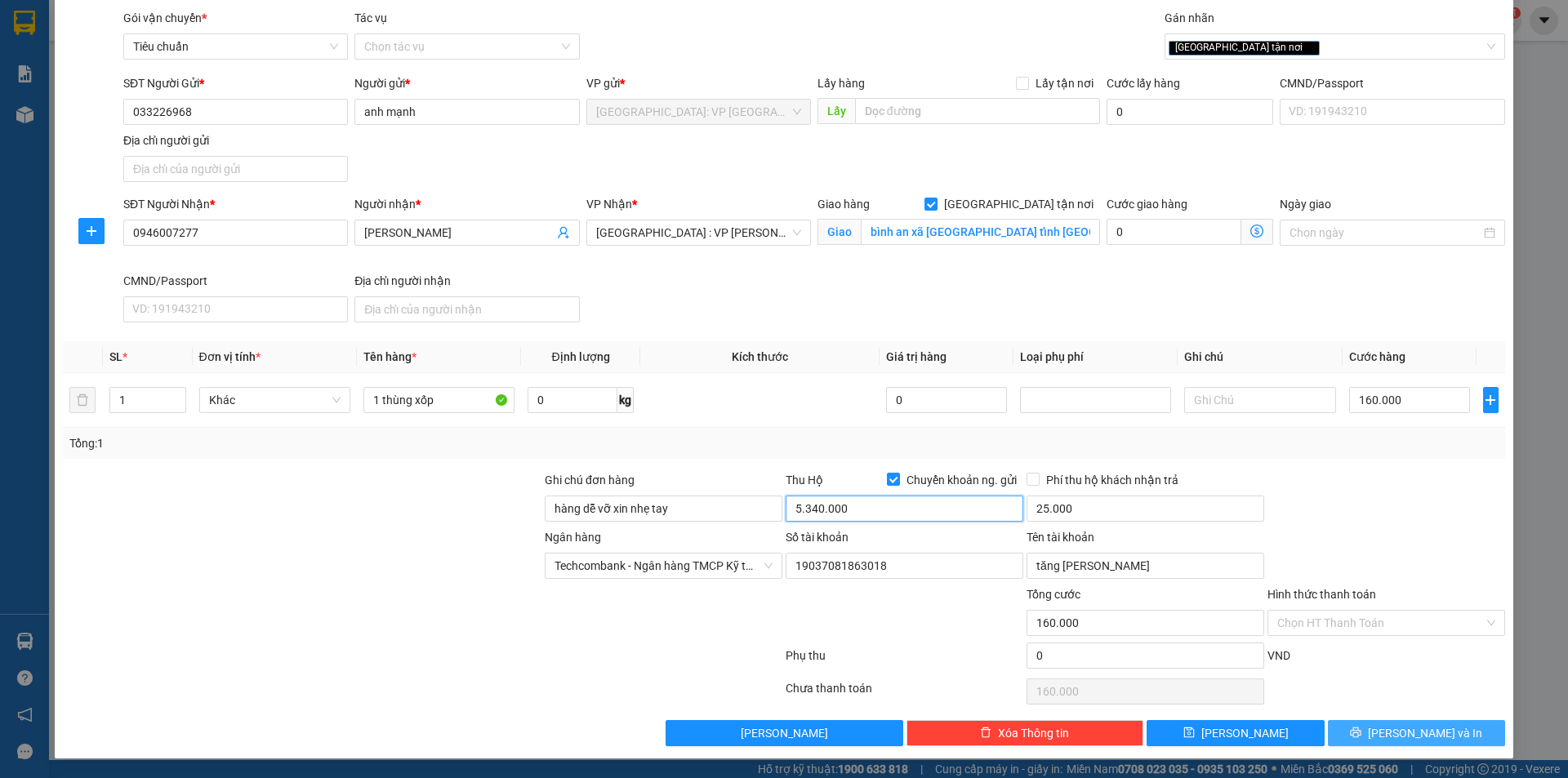
type input "5.340.000"
click at [1398, 731] on span "[PERSON_NAME] và In" at bounding box center [1425, 733] width 114 height 18
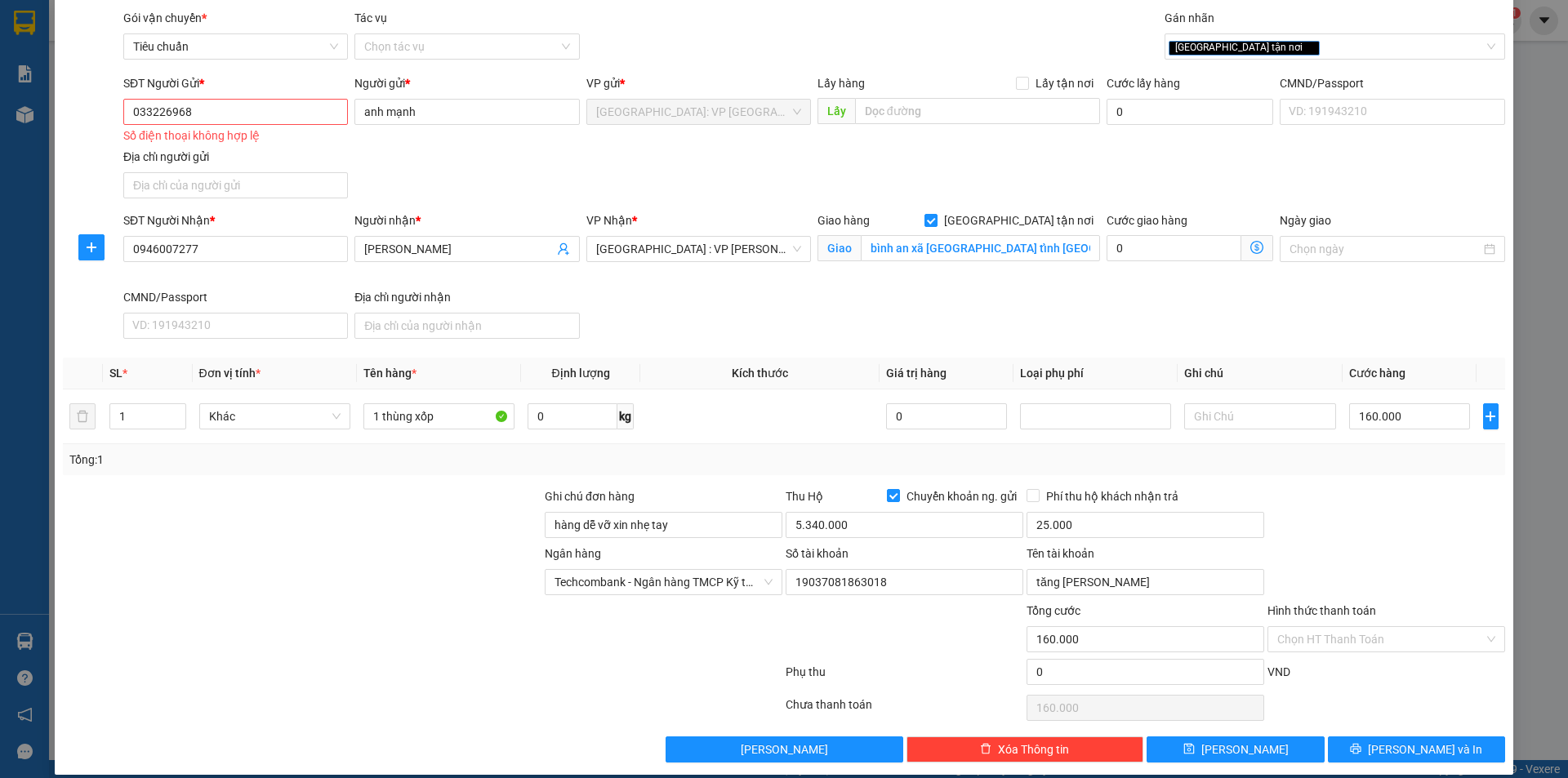
click at [251, 126] on div "033226968 Số điện thoại không hợp lệ" at bounding box center [235, 119] width 225 height 42
click at [254, 122] on input "033226968" at bounding box center [235, 111] width 225 height 27
click at [258, 118] on input "033226968" at bounding box center [235, 111] width 225 height 27
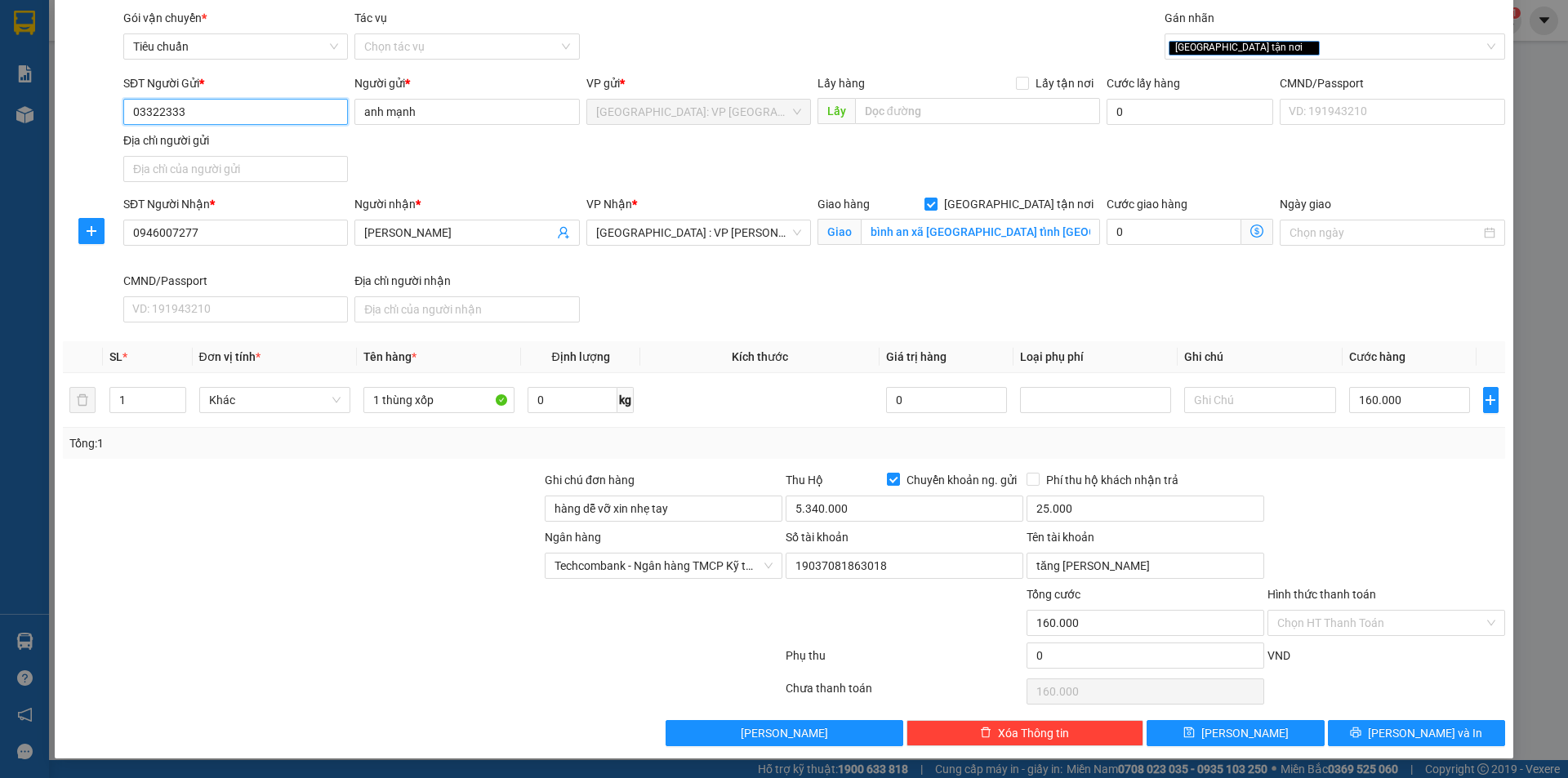
click at [161, 107] on input "03322333" at bounding box center [235, 111] width 225 height 27
click at [180, 107] on input "033222333" at bounding box center [235, 111] width 225 height 27
click at [187, 107] on input "033222333" at bounding box center [235, 111] width 225 height 27
type input "0332226968"
click at [289, 125] on div "SĐT Người Gửi * 0332226968 0332226968" at bounding box center [235, 102] width 225 height 57
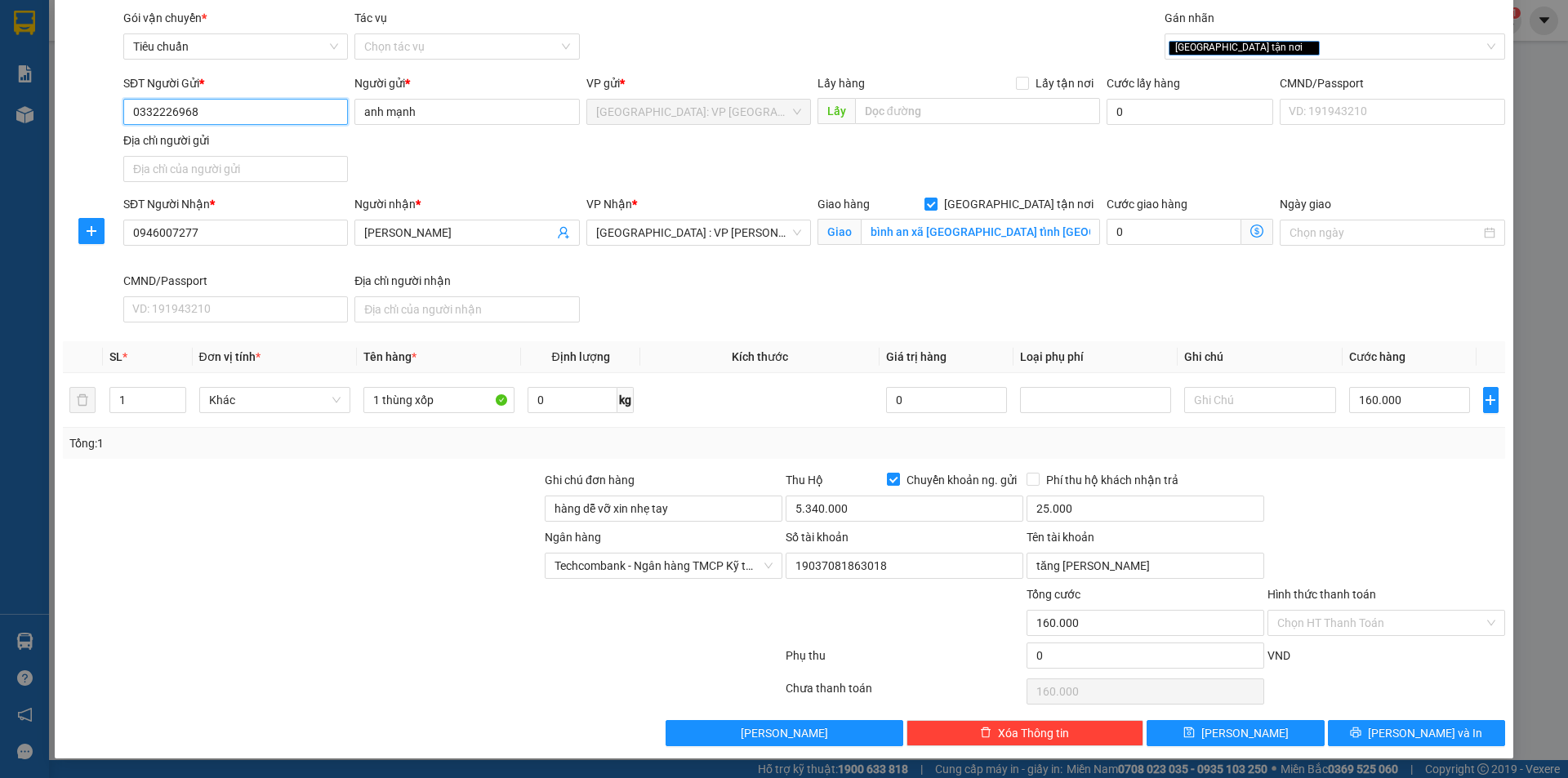
click at [289, 123] on input "0332226968" at bounding box center [235, 111] width 225 height 27
click at [314, 117] on input "0332226968" at bounding box center [235, 111] width 225 height 27
drag, startPoint x: 1351, startPoint y: 729, endPoint x: 1347, endPoint y: 706, distance: 23.3
click at [1351, 727] on button "[PERSON_NAME] và In" at bounding box center [1416, 733] width 177 height 27
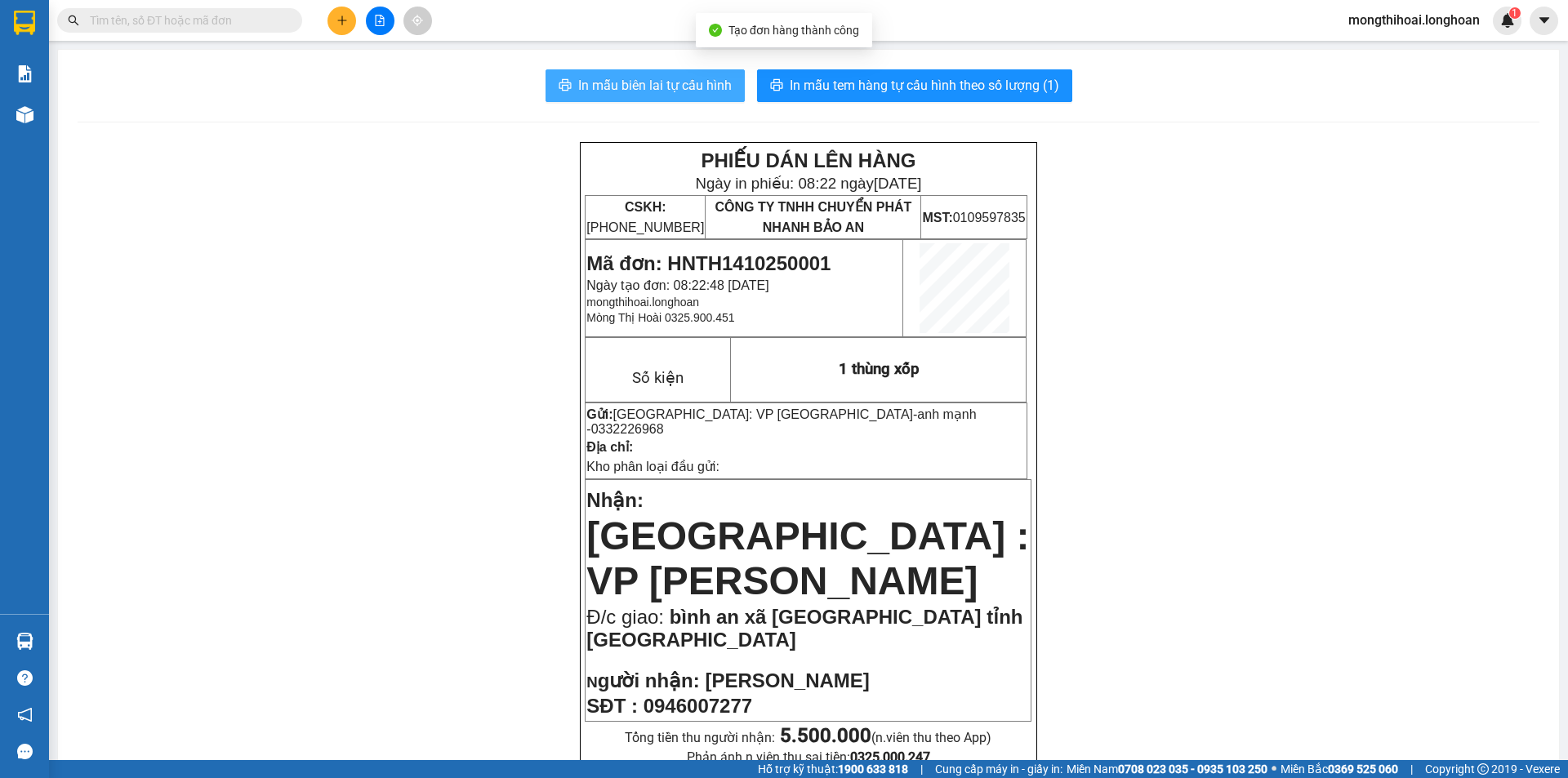
click at [694, 84] on span "In mẫu biên lai tự cấu hình" at bounding box center [655, 85] width 154 height 21
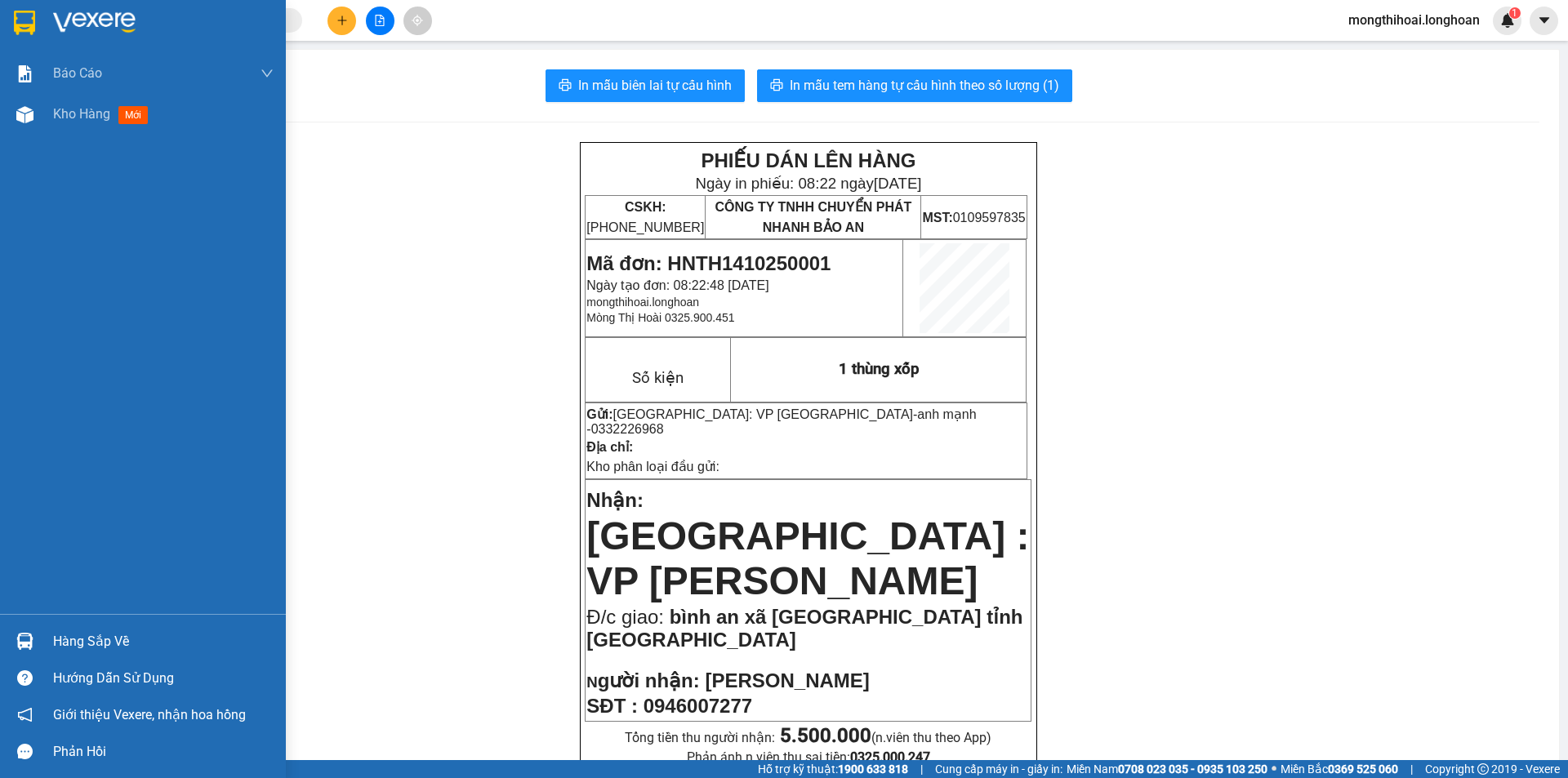
drag, startPoint x: 22, startPoint y: 40, endPoint x: 32, endPoint y: 44, distance: 10.8
click at [32, 44] on div at bounding box center [143, 27] width 286 height 53
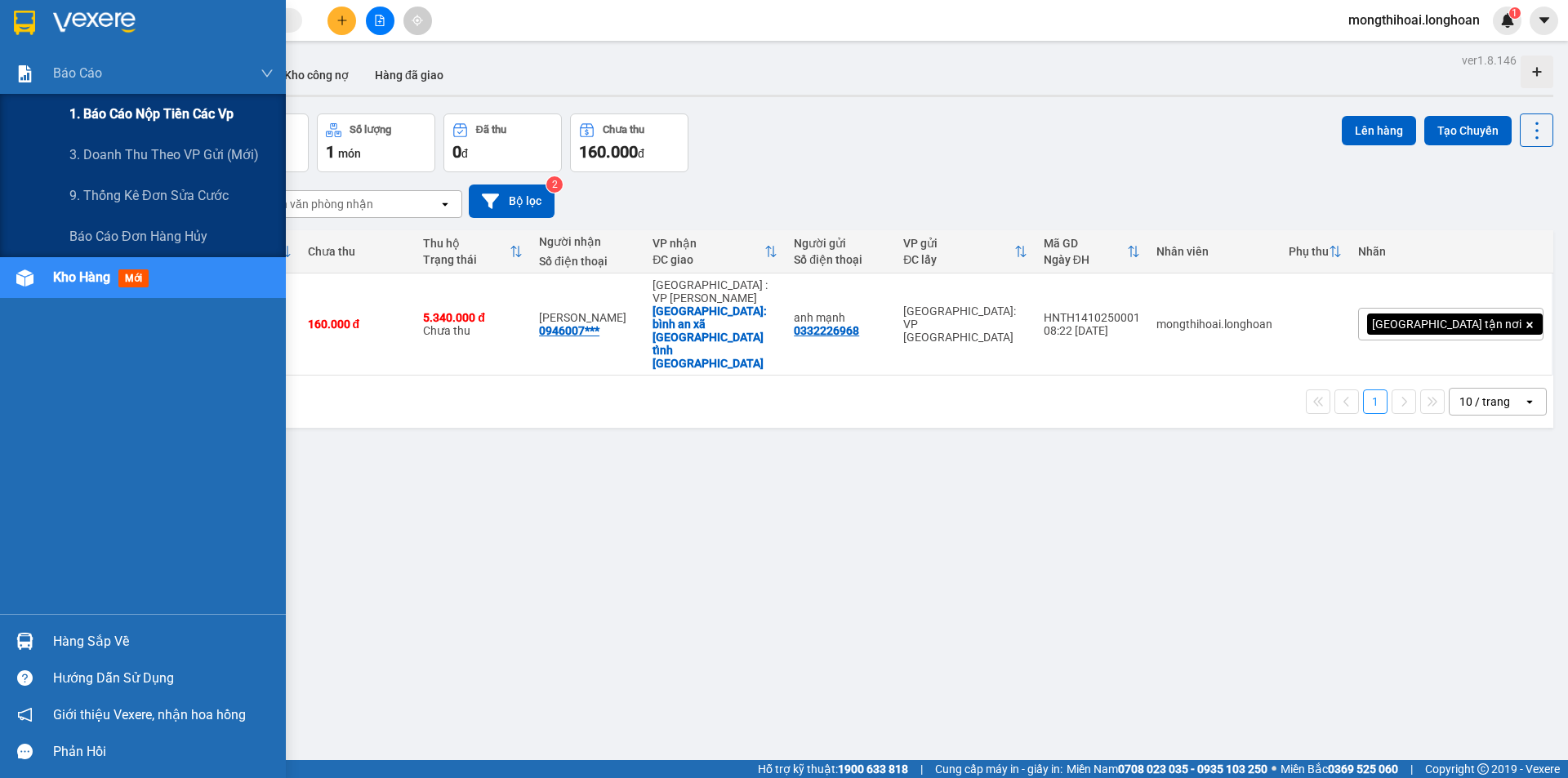
click at [168, 115] on span "1. Báo cáo nộp tiền các vp" at bounding box center [151, 113] width 164 height 21
